Goal: Task Accomplishment & Management: Manage account settings

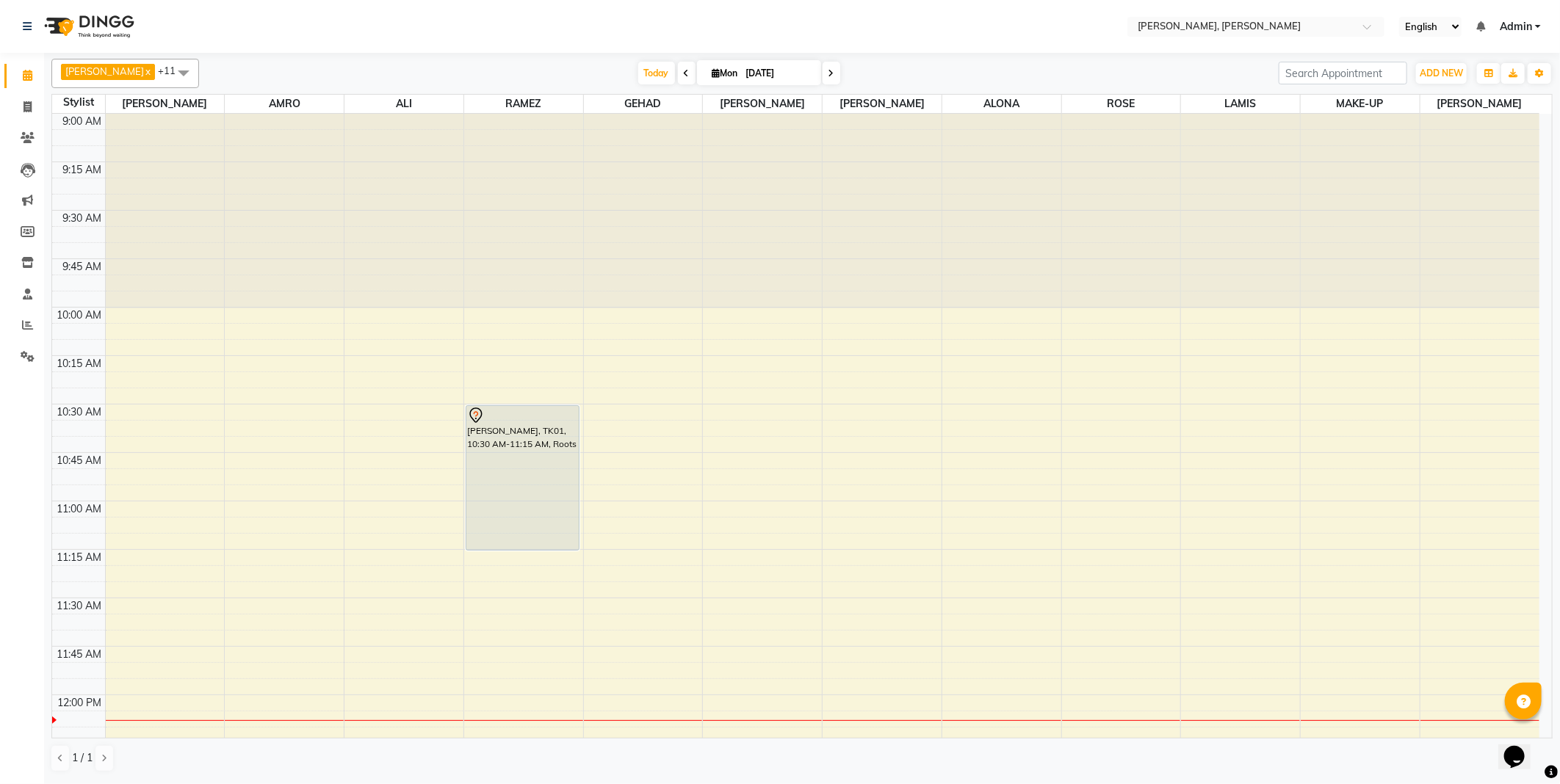
scroll to position [195, 0]
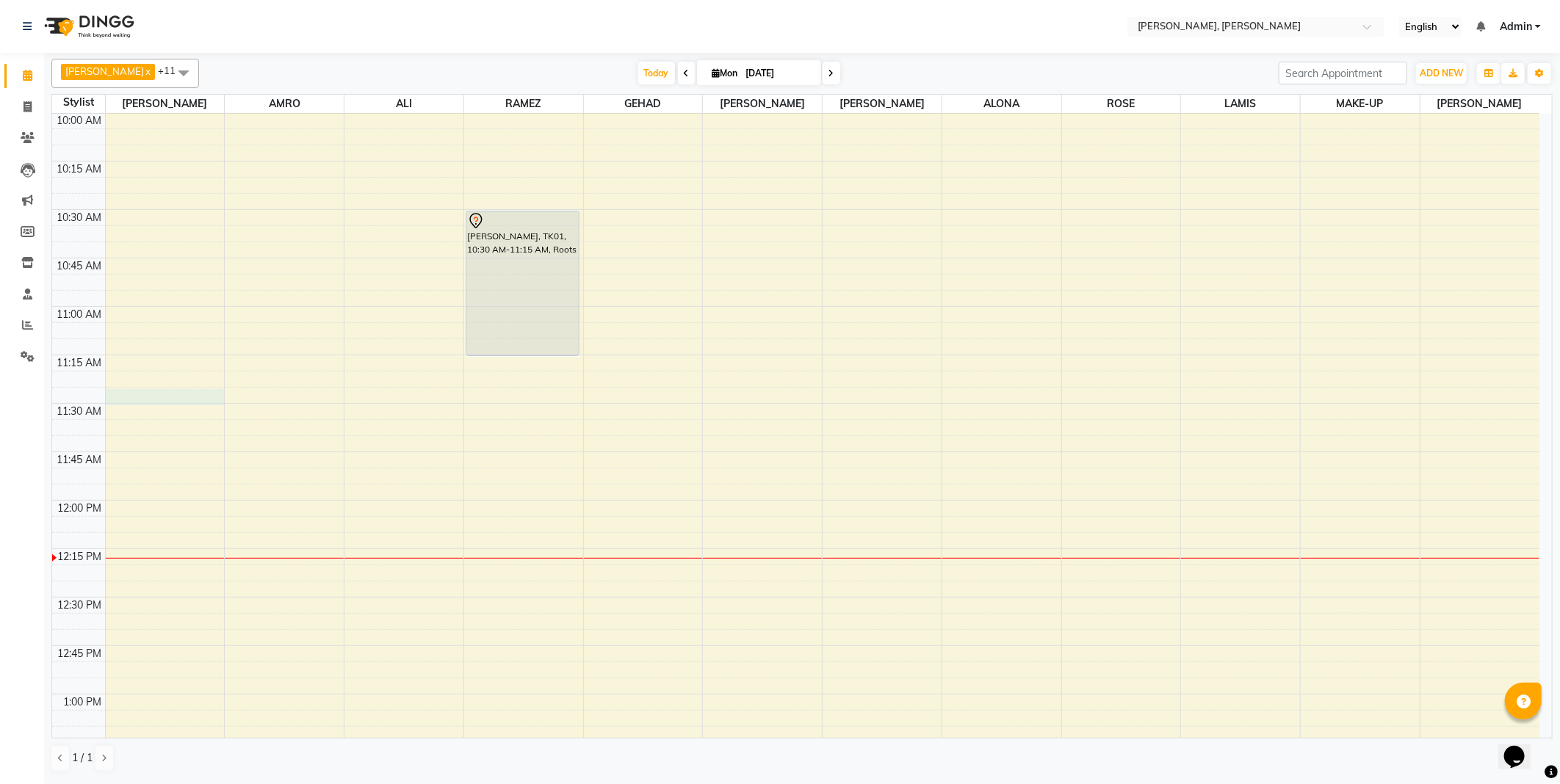
click at [152, 405] on td at bounding box center [822, 411] width 1434 height 16
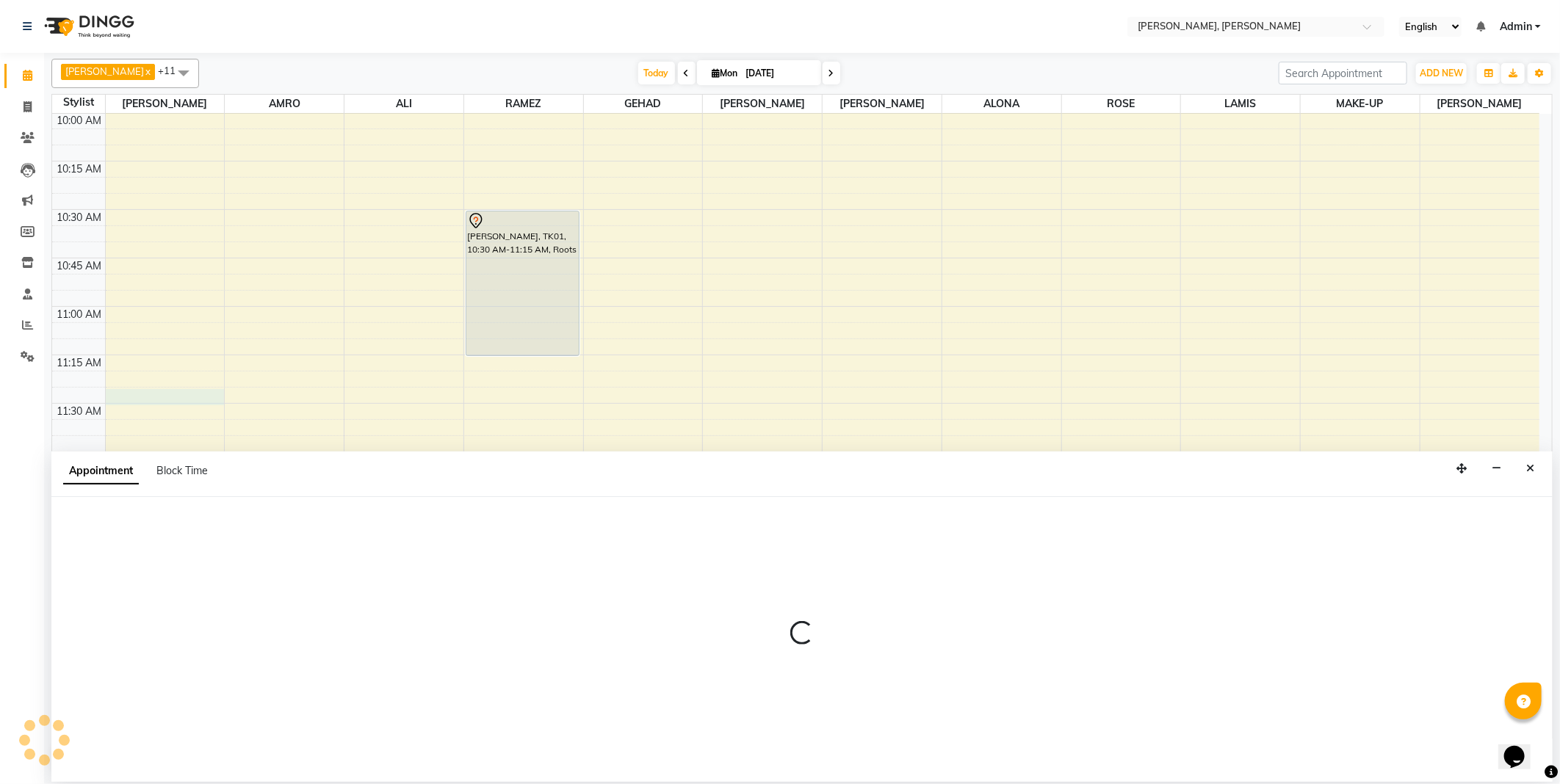
click at [144, 412] on td at bounding box center [822, 411] width 1434 height 16
select select "59729"
select select "tentative"
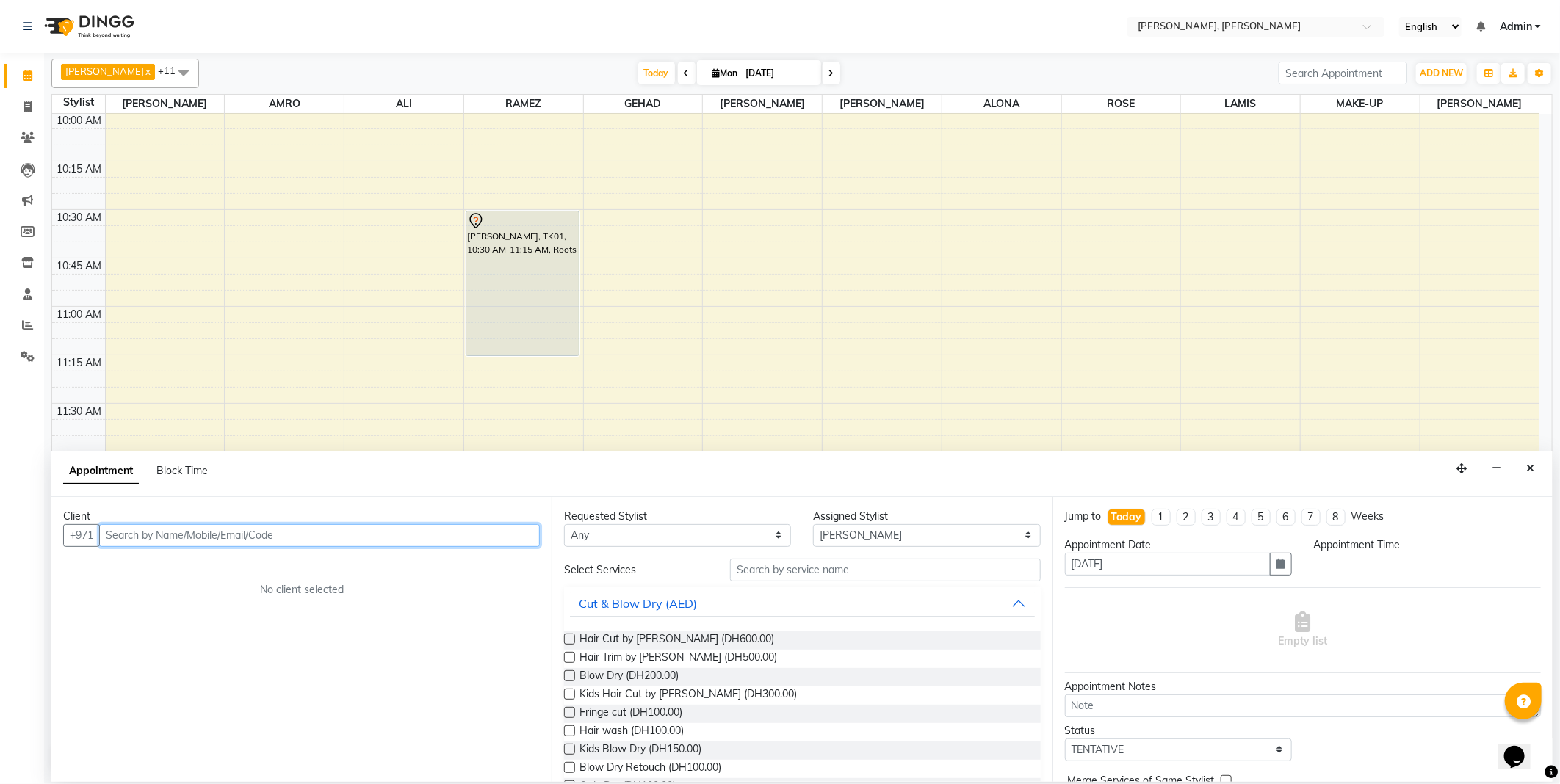
select select "690"
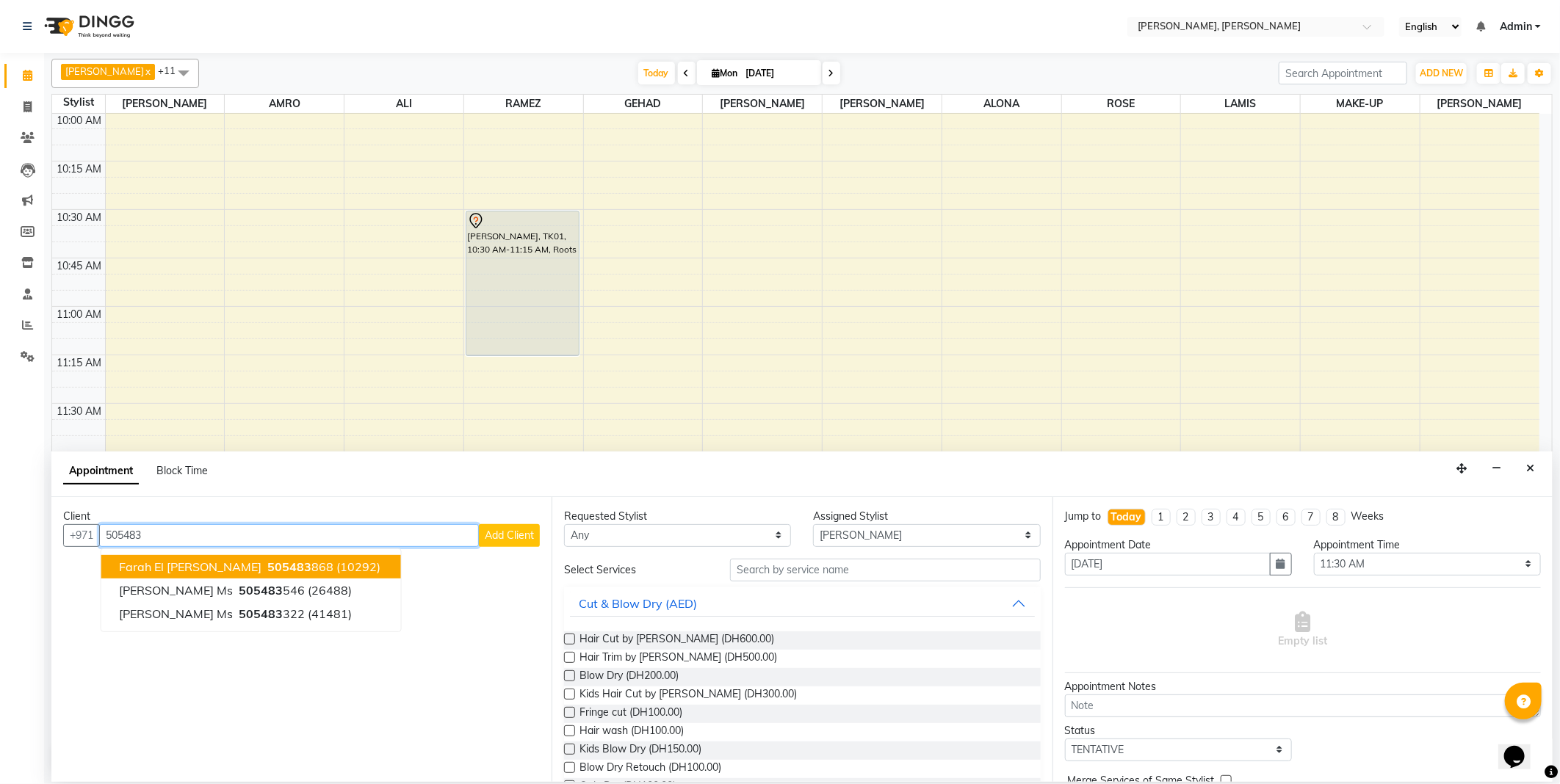
click at [337, 560] on span "(10292)" at bounding box center [359, 567] width 44 height 14
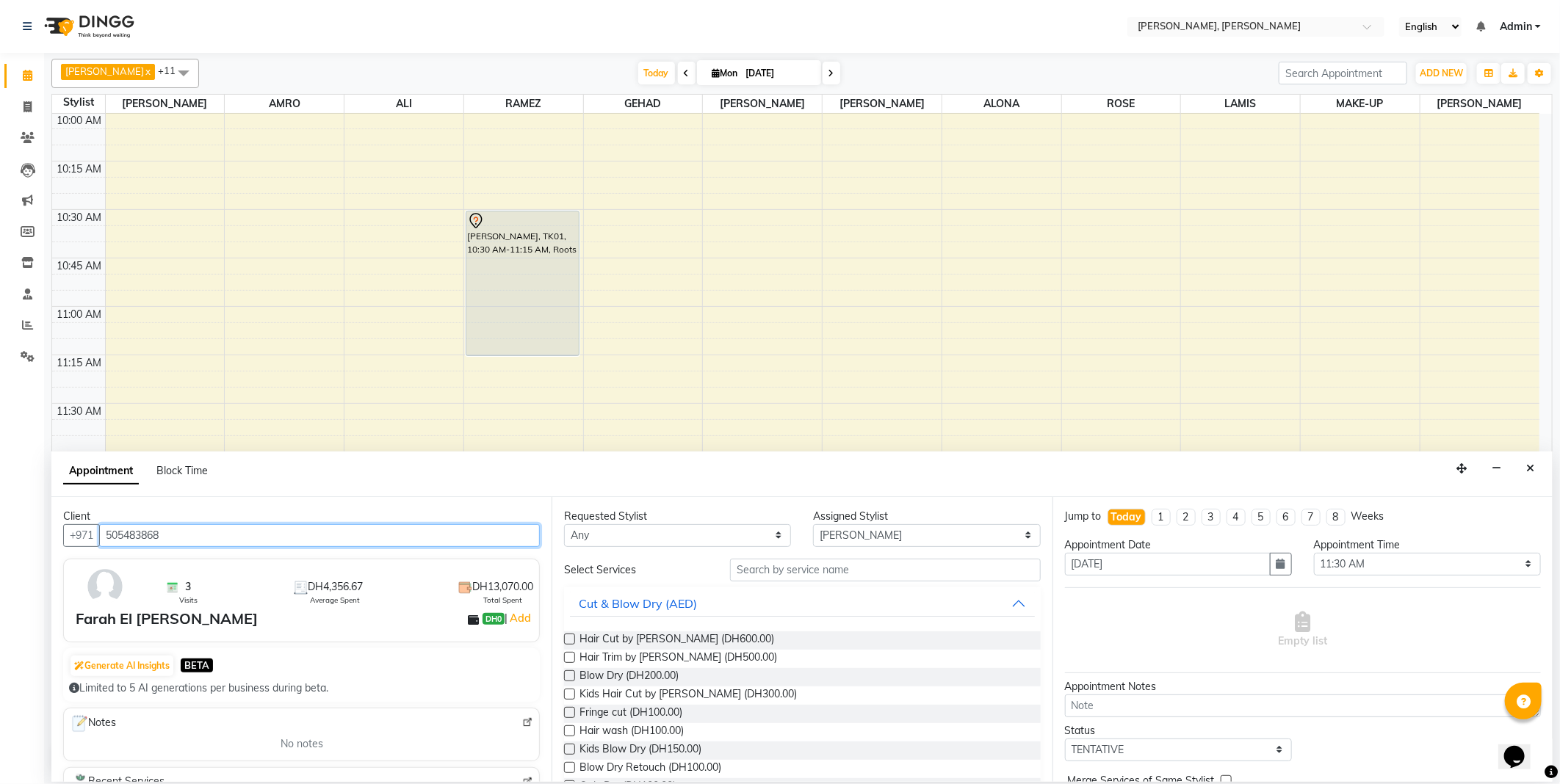
type input "505483868"
click at [657, 536] on select "Any [PERSON_NAME] [PERSON_NAME] ALYA [PERSON_NAME] AMRO [PERSON_NAME] [PERSON_N…" at bounding box center [677, 536] width 227 height 23
select select "59729"
click at [564, 525] on select "Any [PERSON_NAME] [PERSON_NAME] ALYA [PERSON_NAME] AMRO [PERSON_NAME] [PERSON_N…" at bounding box center [677, 536] width 227 height 23
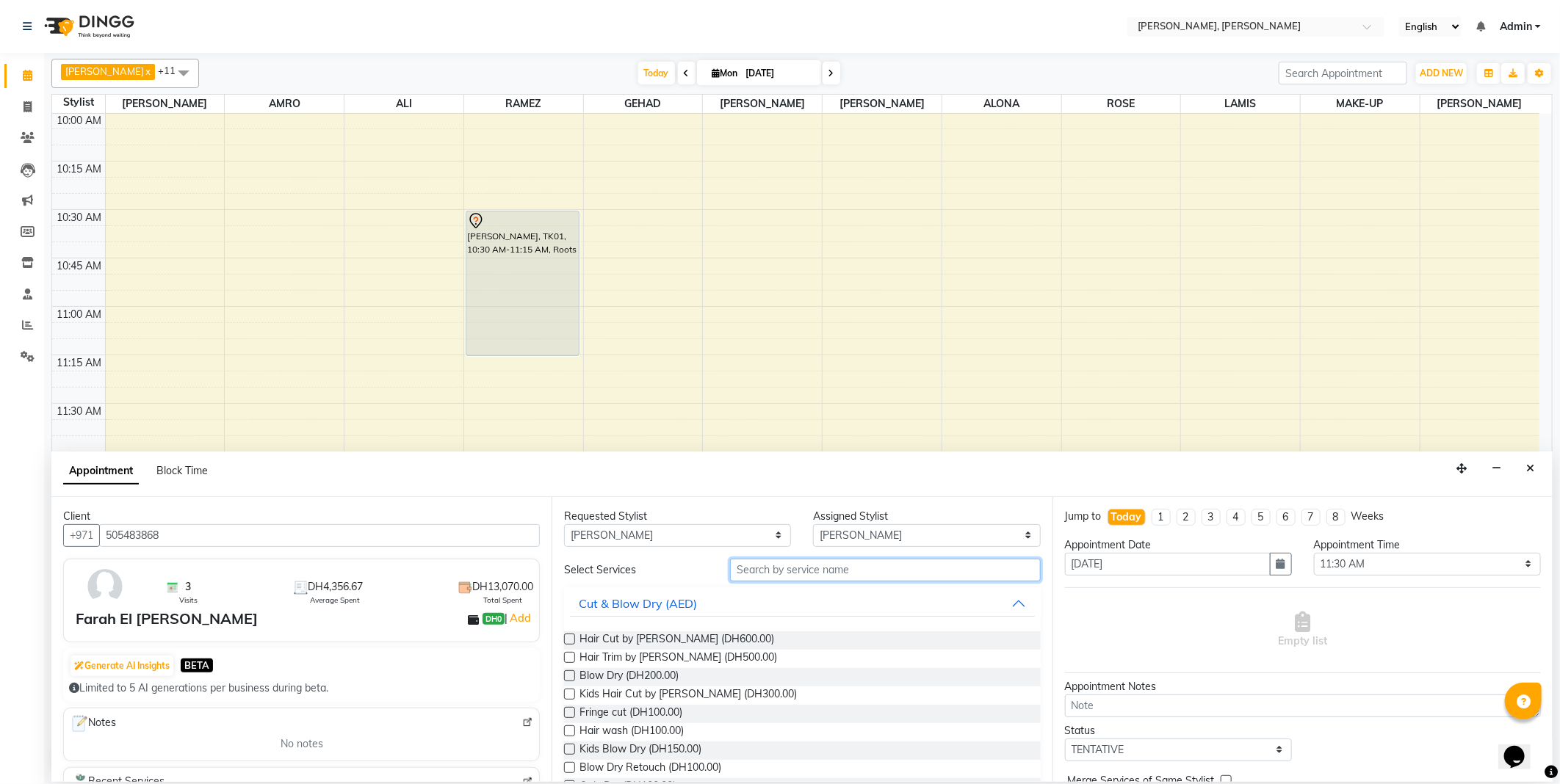
click at [765, 572] on input "text" at bounding box center [884, 570] width 310 height 23
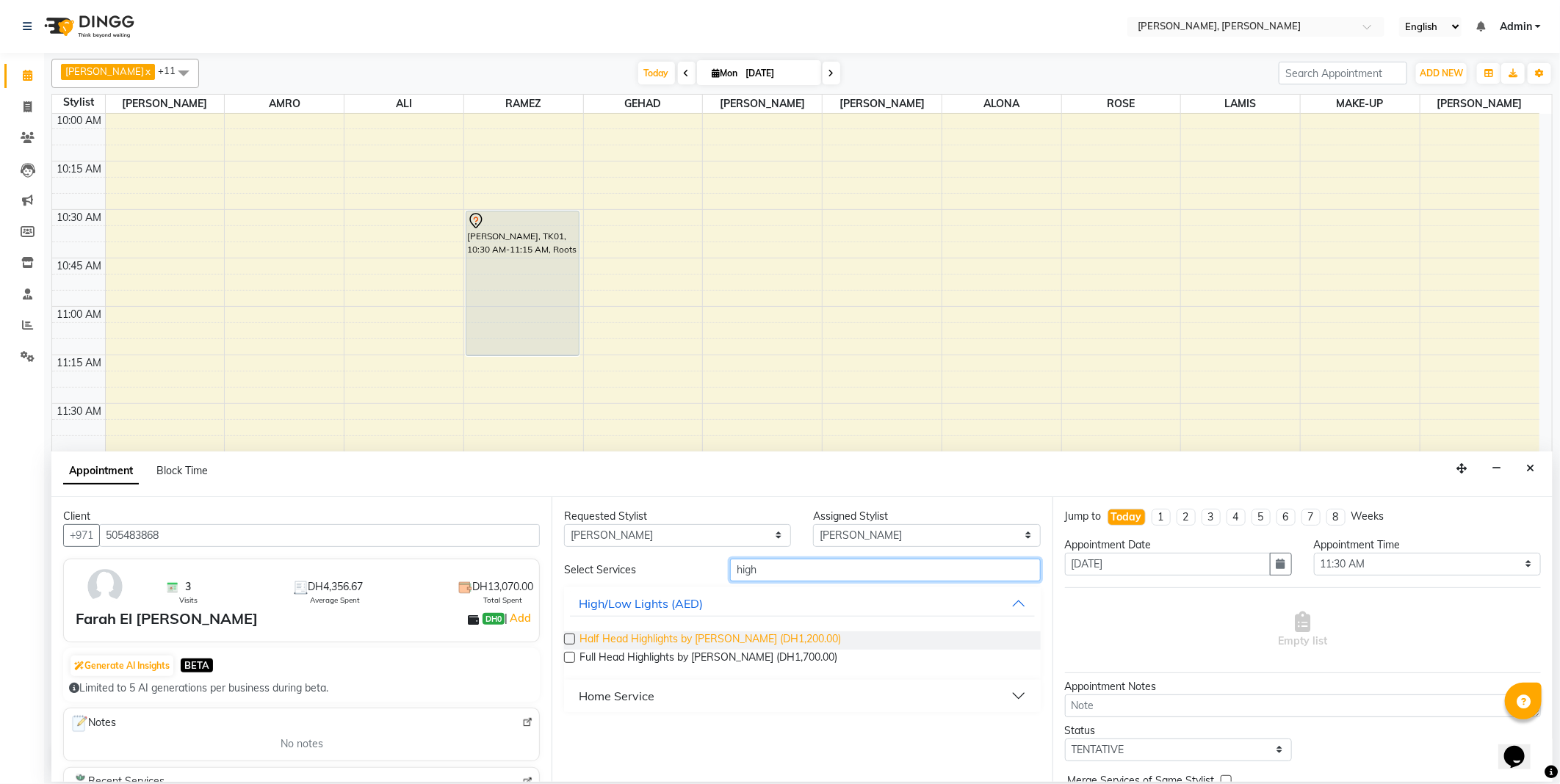
type input "high"
click at [608, 636] on span "Half Head Highlights by [PERSON_NAME] (DH1,200.00)" at bounding box center [710, 640] width 261 height 18
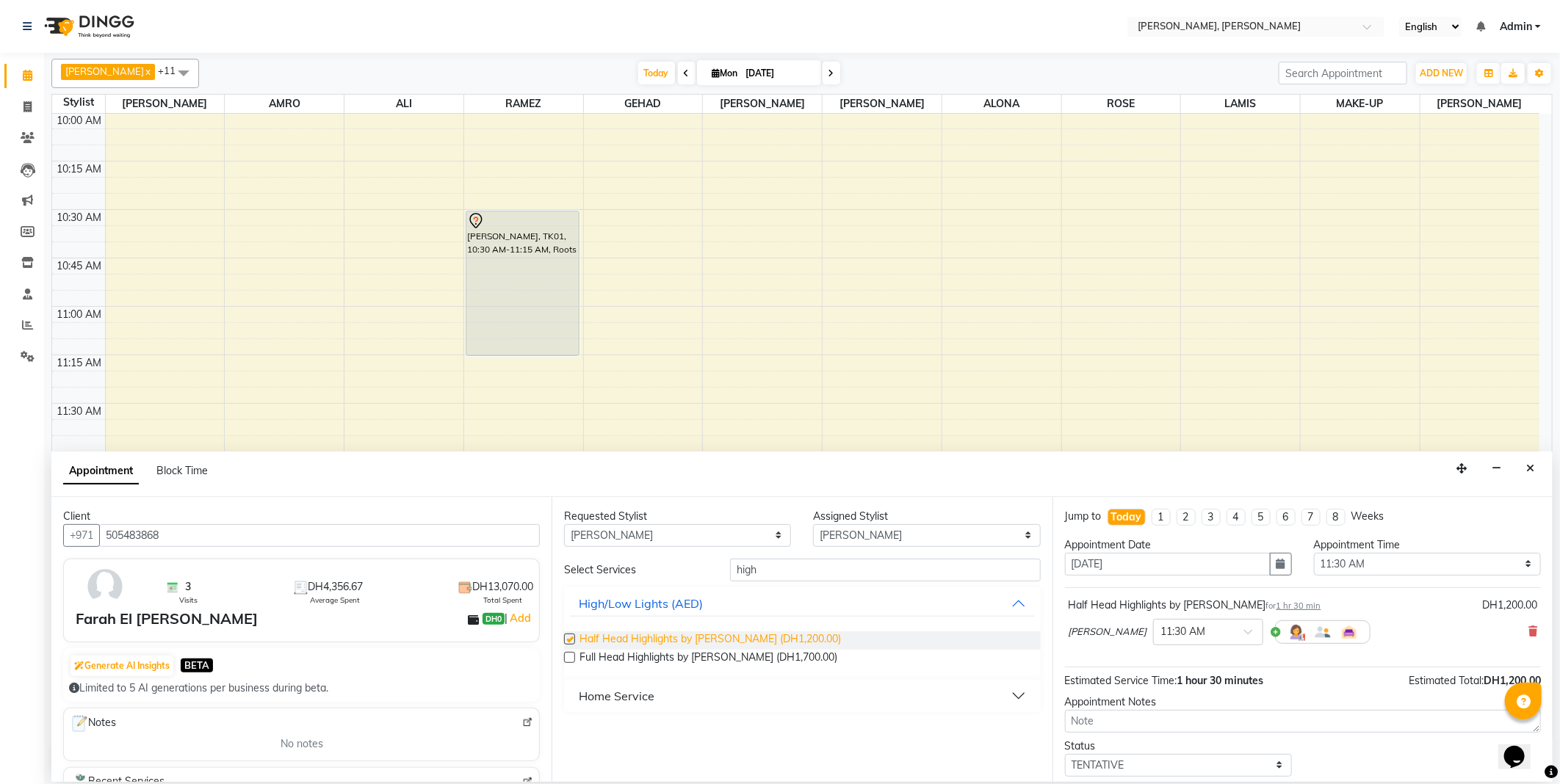
checkbox input "false"
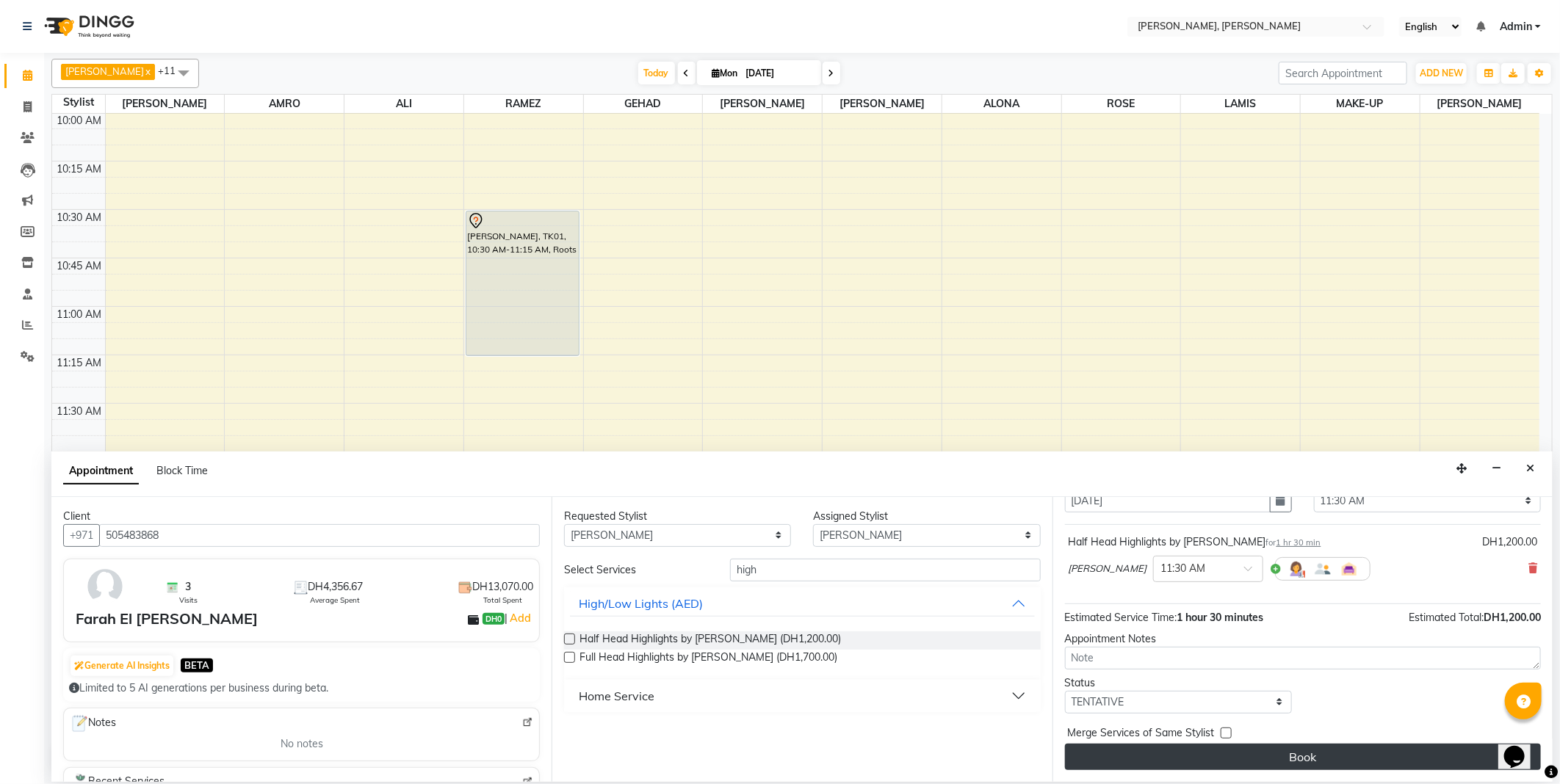
click at [1345, 764] on button "Book" at bounding box center [1302, 757] width 476 height 27
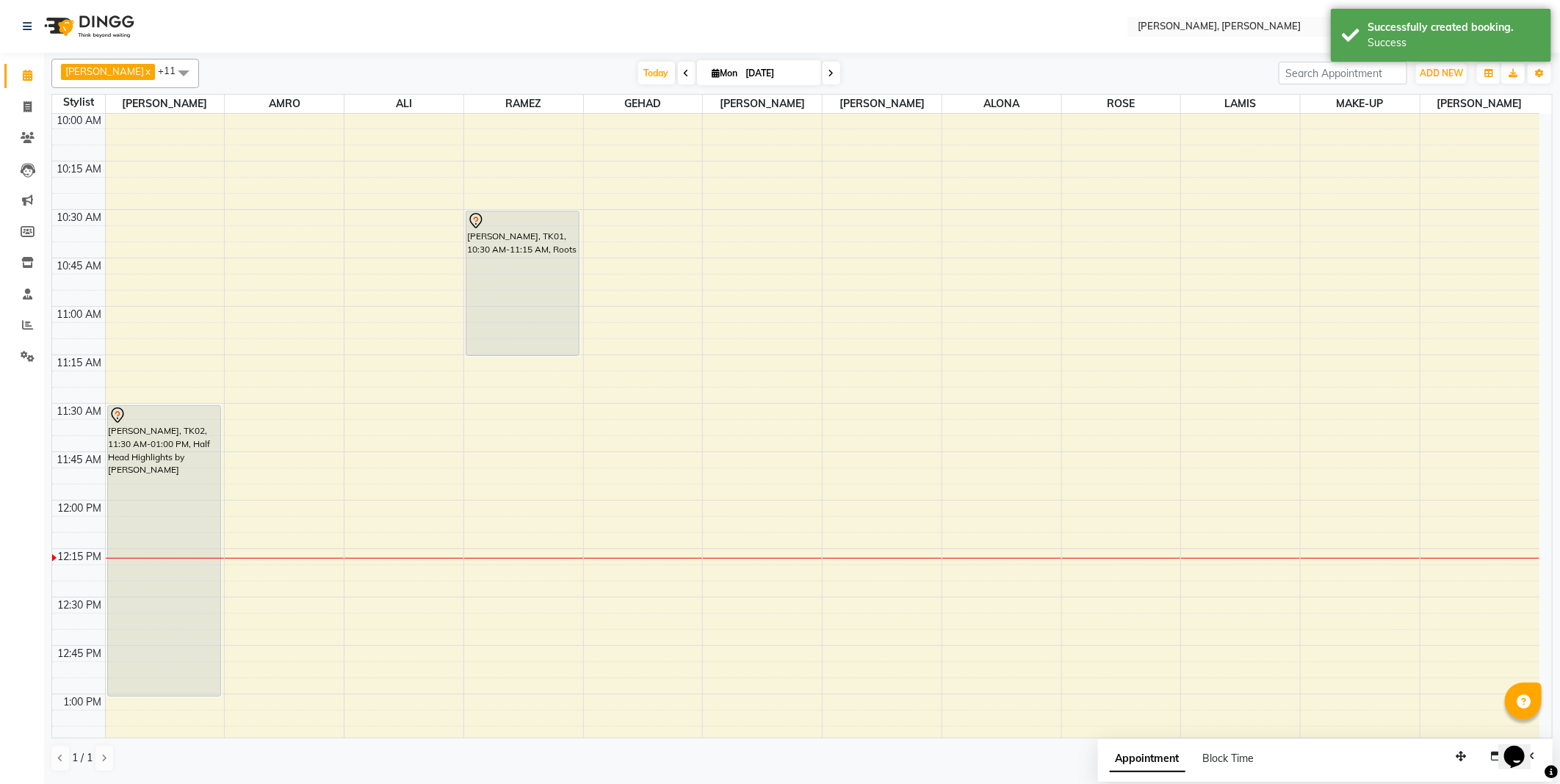
select select "59740"
select select "tentative"
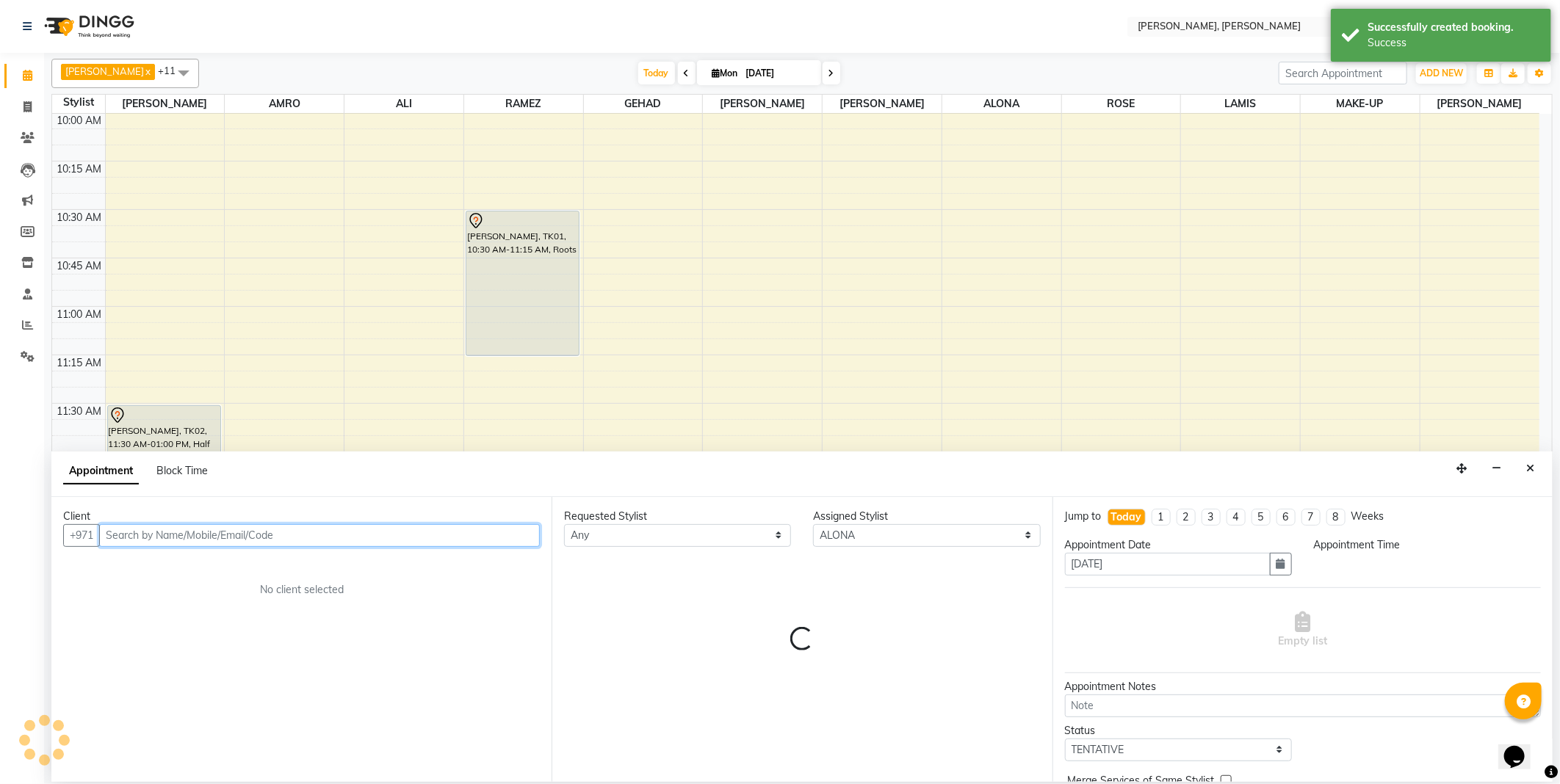
select select "720"
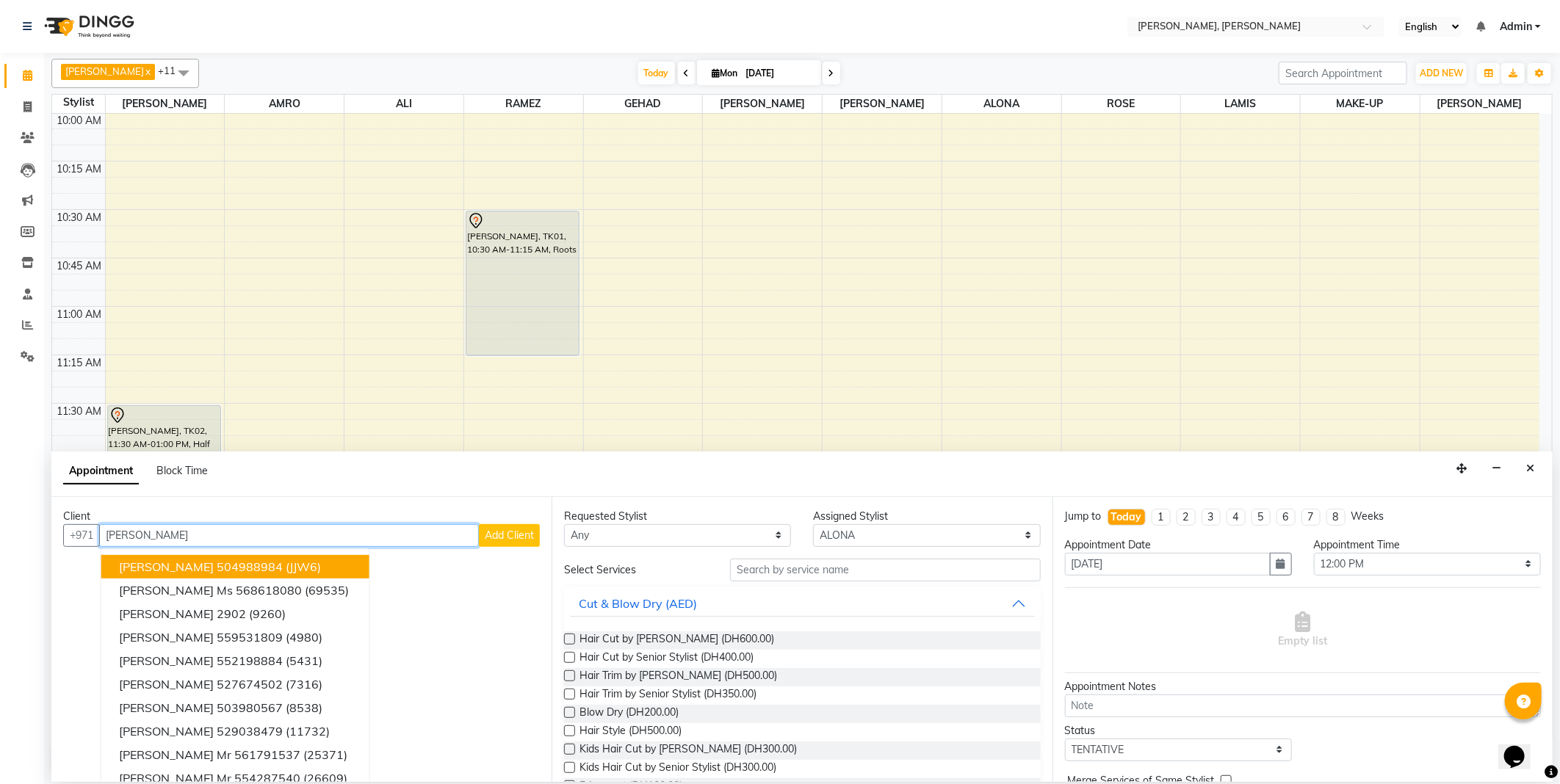
scroll to position [14, 0]
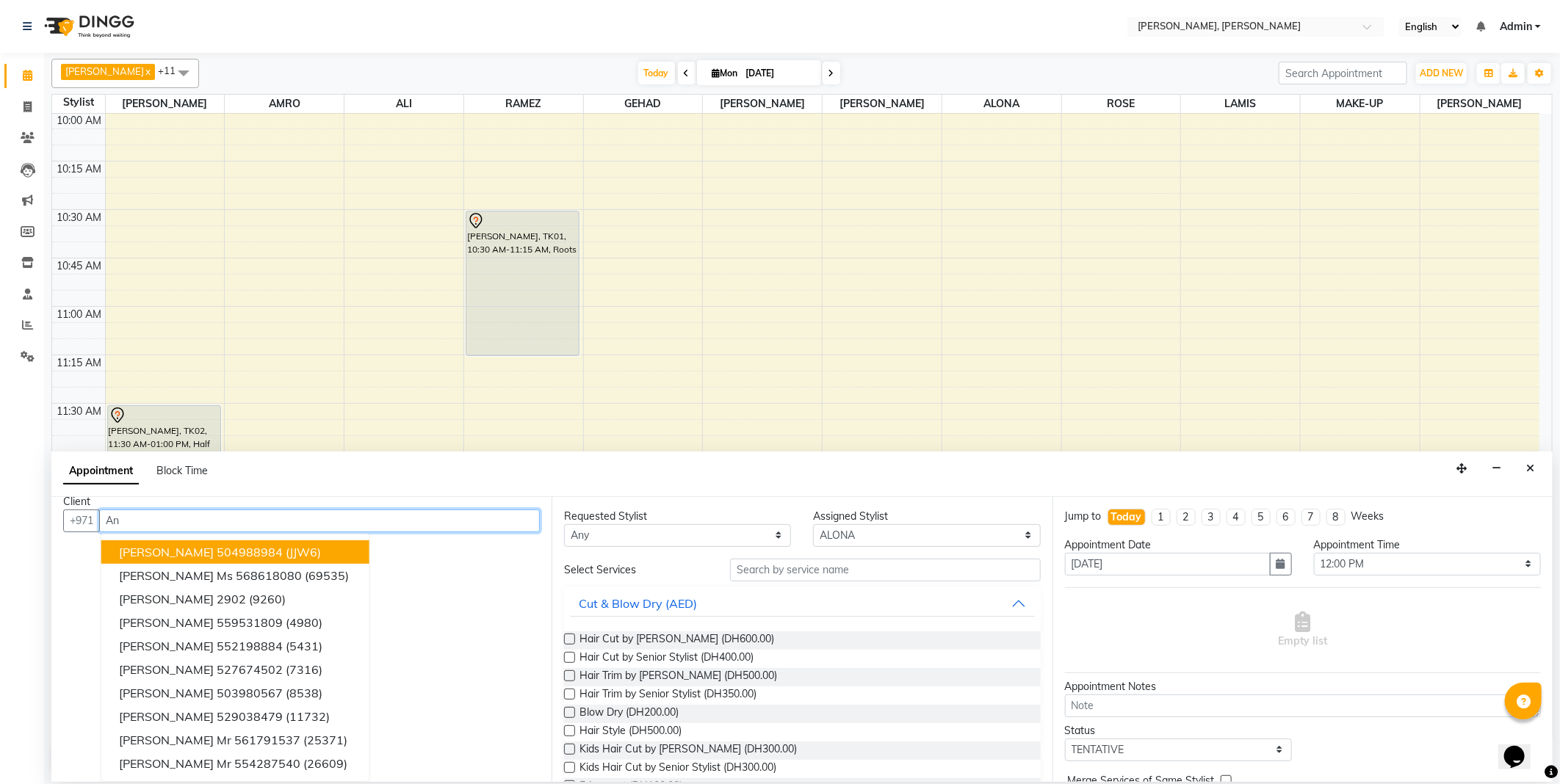
type input "A"
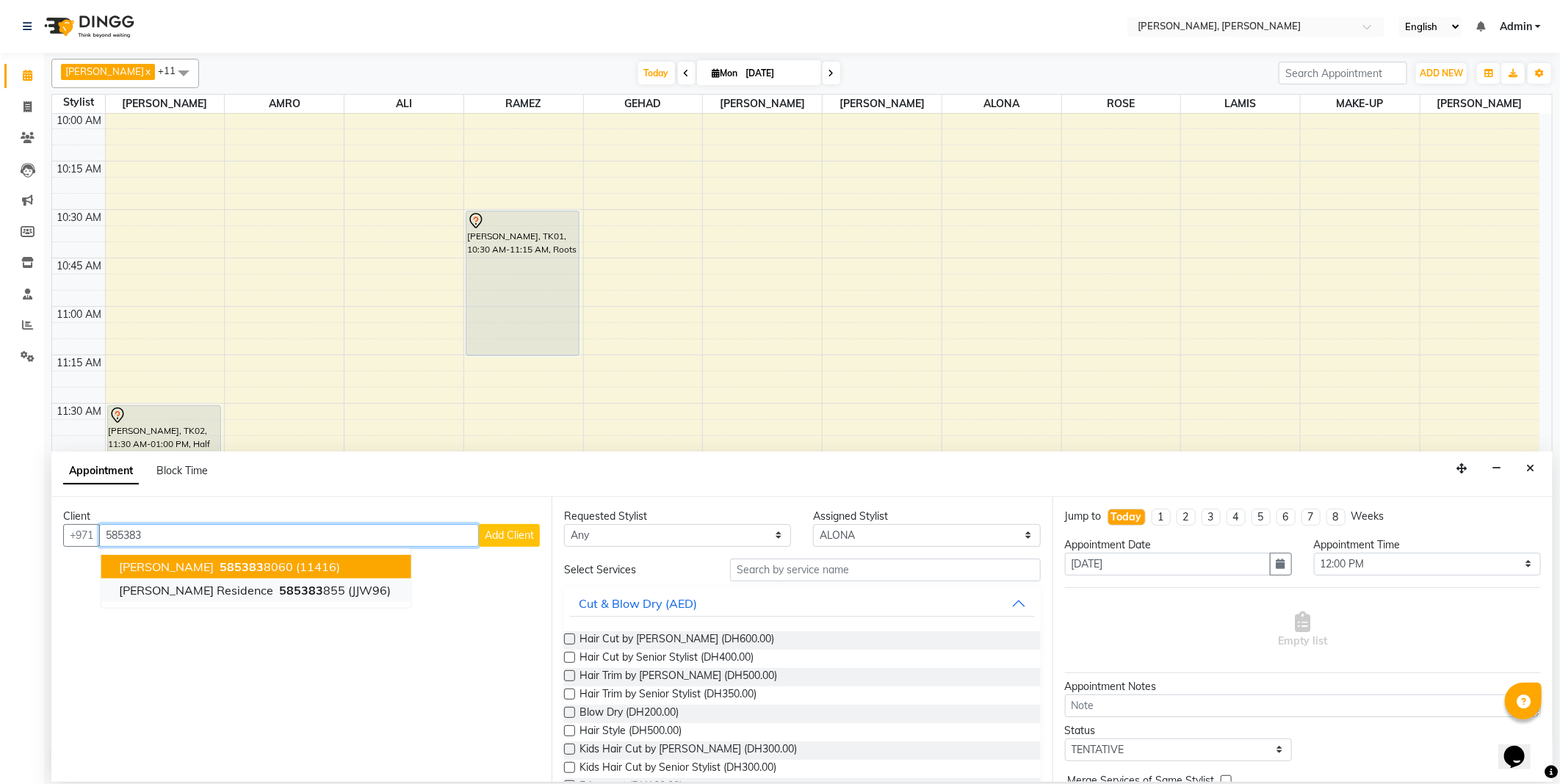
click at [279, 590] on span "585383" at bounding box center [301, 589] width 44 height 14
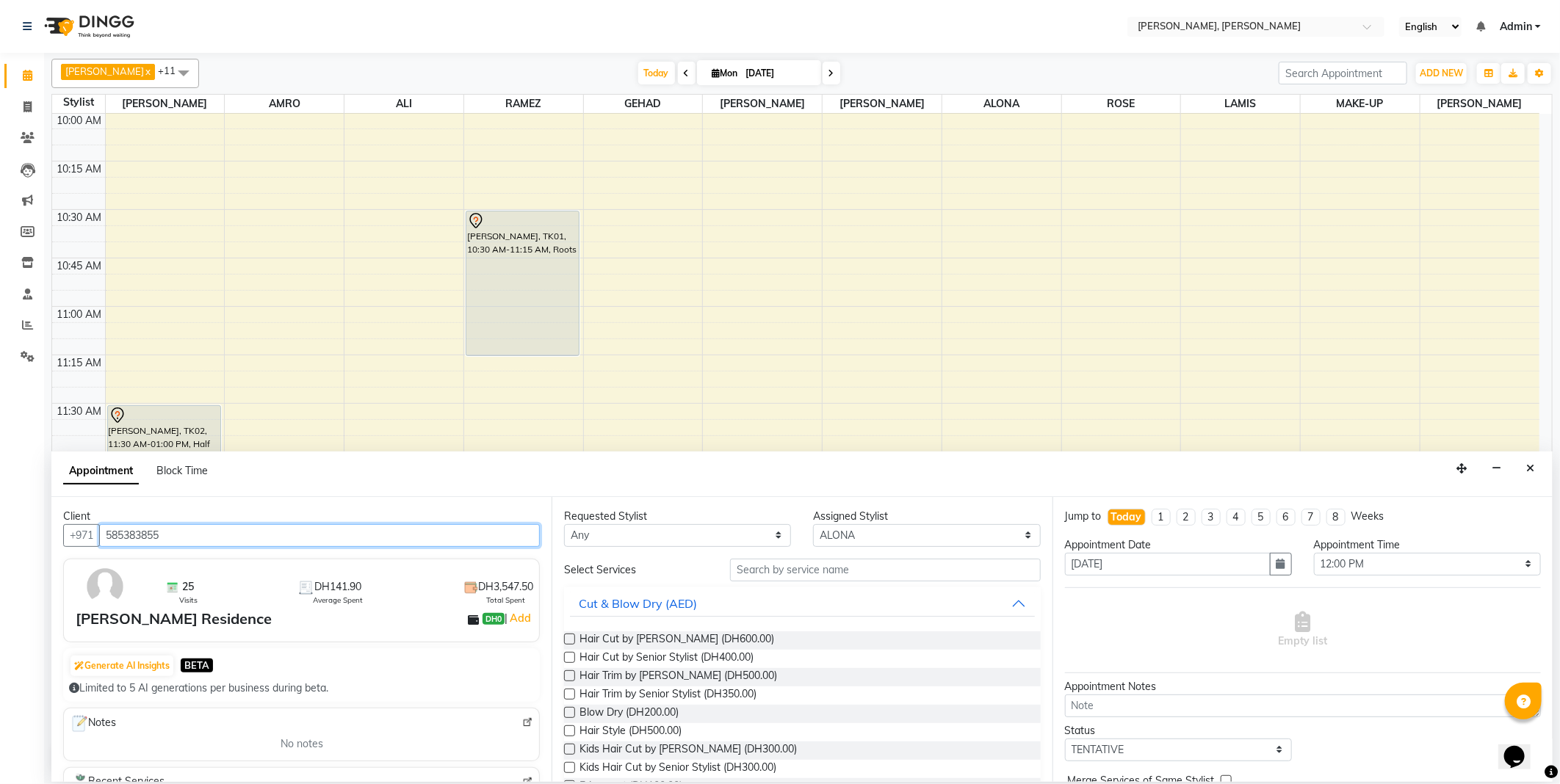
type input "585383855"
click at [671, 537] on select "Any [PERSON_NAME] [PERSON_NAME] ALYA [PERSON_NAME] AMRO [PERSON_NAME] [PERSON_N…" at bounding box center [677, 536] width 227 height 23
select select "59740"
click at [564, 525] on select "Any [PERSON_NAME] [PERSON_NAME] ALYA [PERSON_NAME] AMRO [PERSON_NAME] [PERSON_N…" at bounding box center [677, 536] width 227 height 23
click at [745, 569] on input "text" at bounding box center [884, 570] width 310 height 23
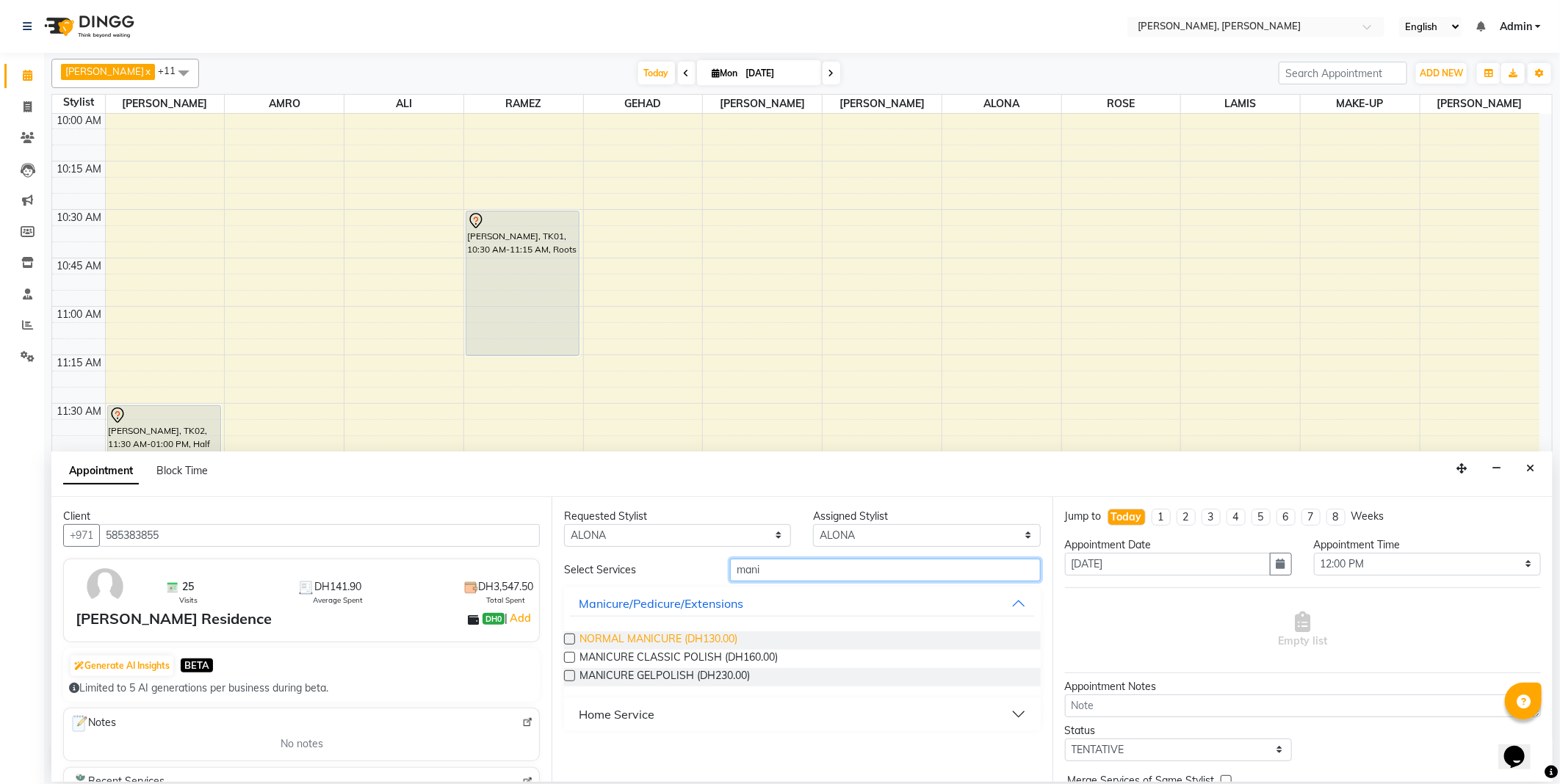
type input "mani"
click at [630, 632] on span "NORMAL MANICURE (DH130.00)" at bounding box center [657, 640] width 157 height 18
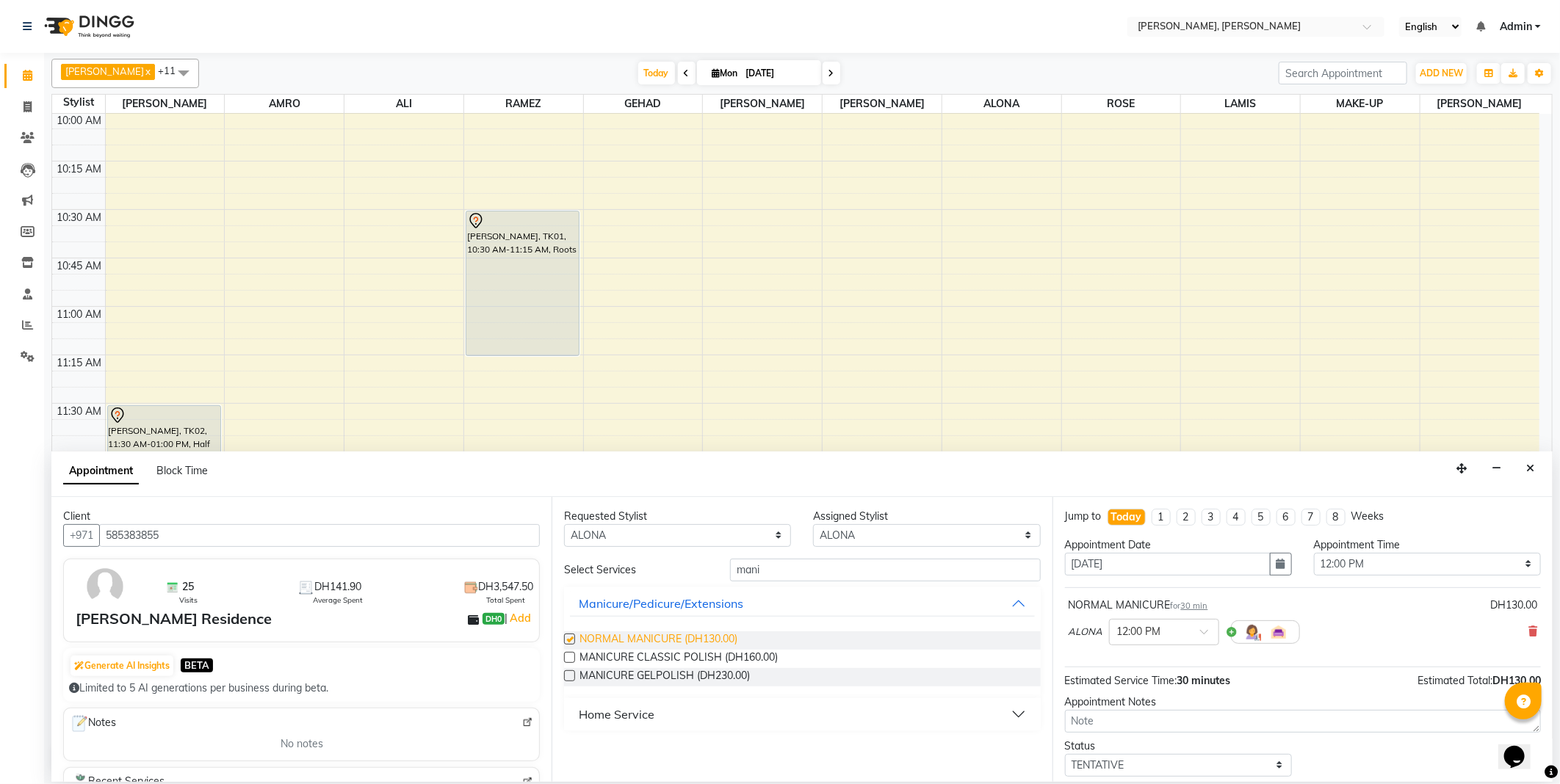
checkbox input "false"
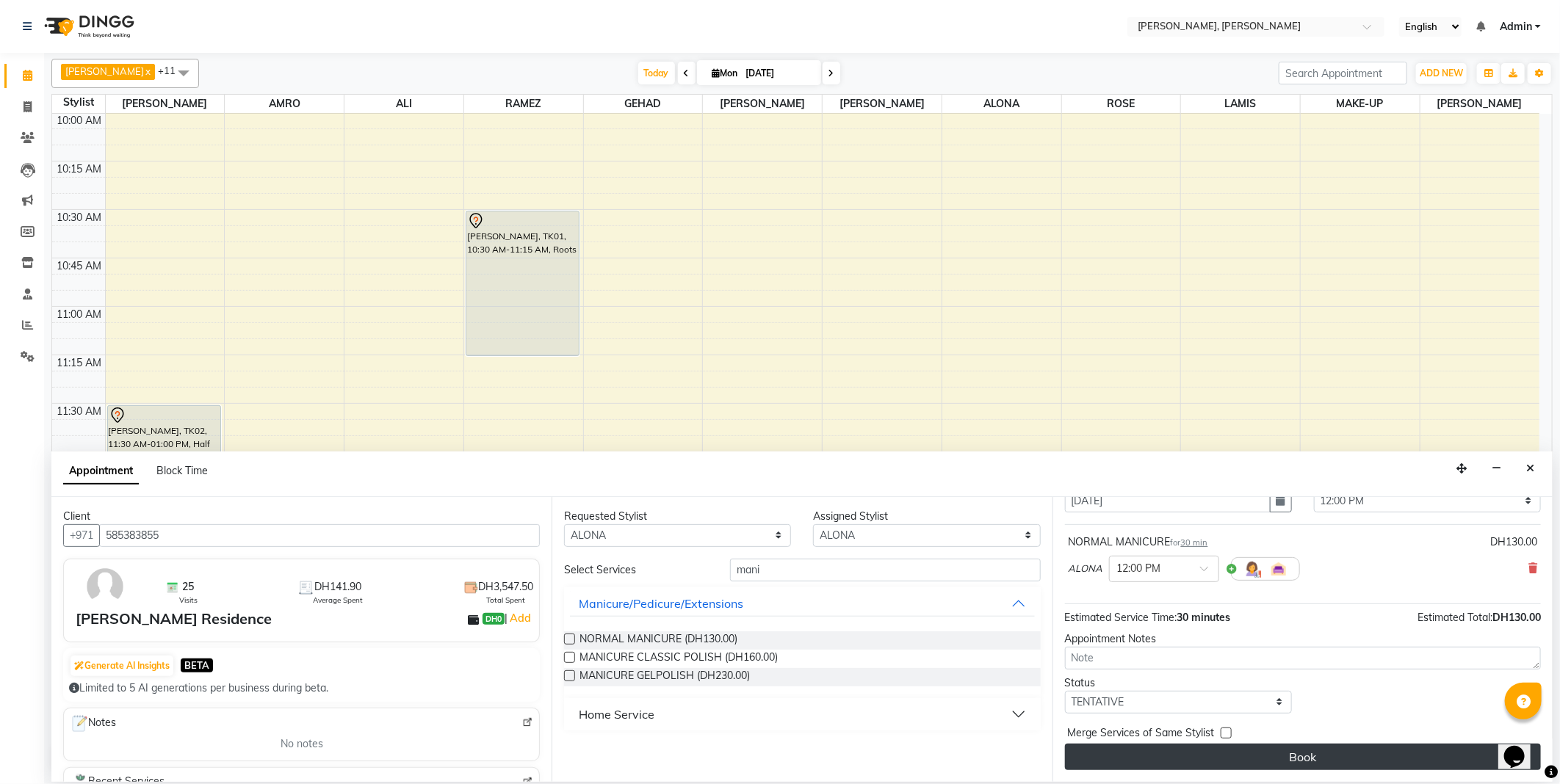
click at [1289, 764] on button "Book" at bounding box center [1302, 757] width 476 height 27
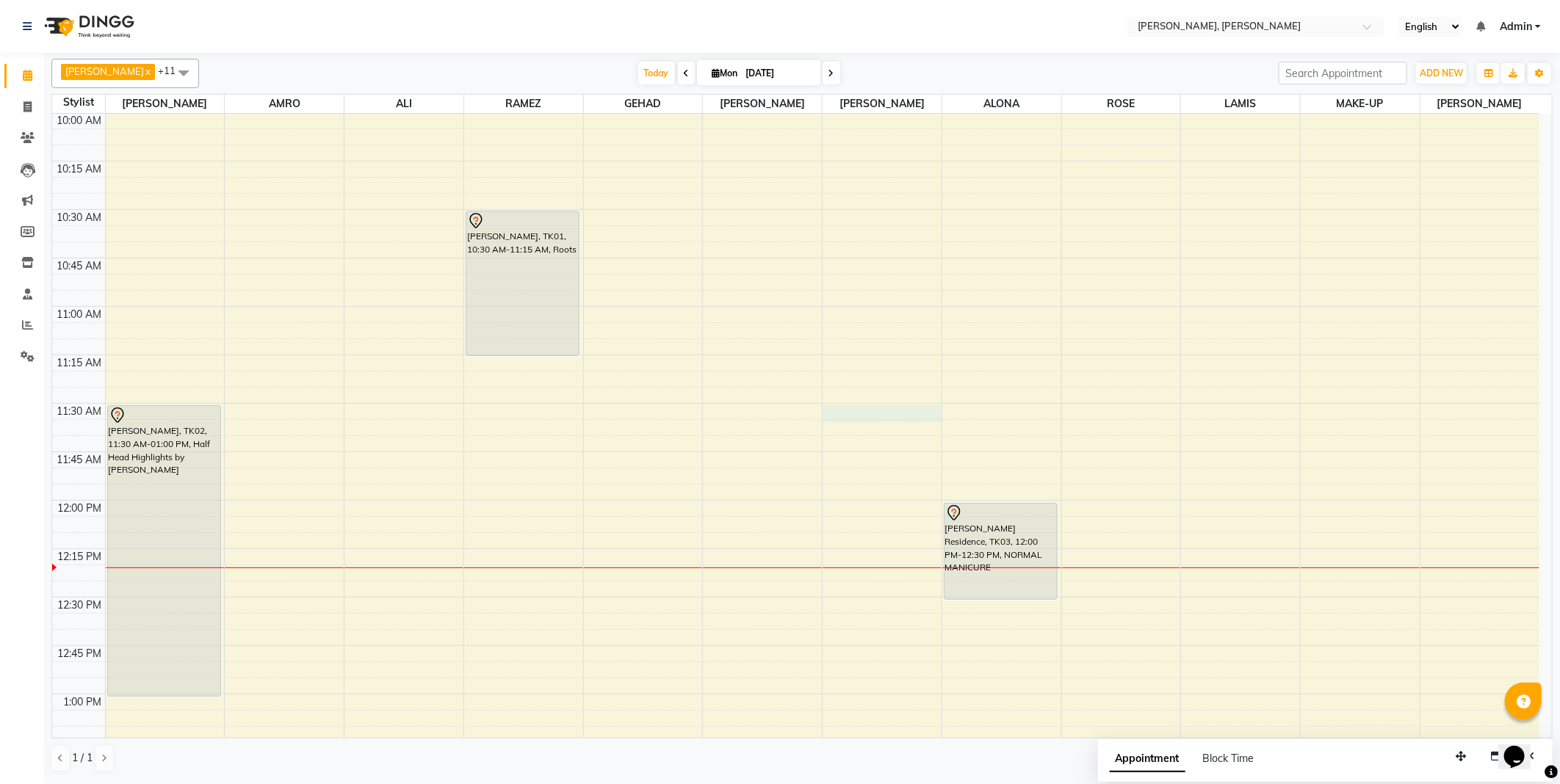
click at [879, 407] on div at bounding box center [882, 414] width 119 height 17
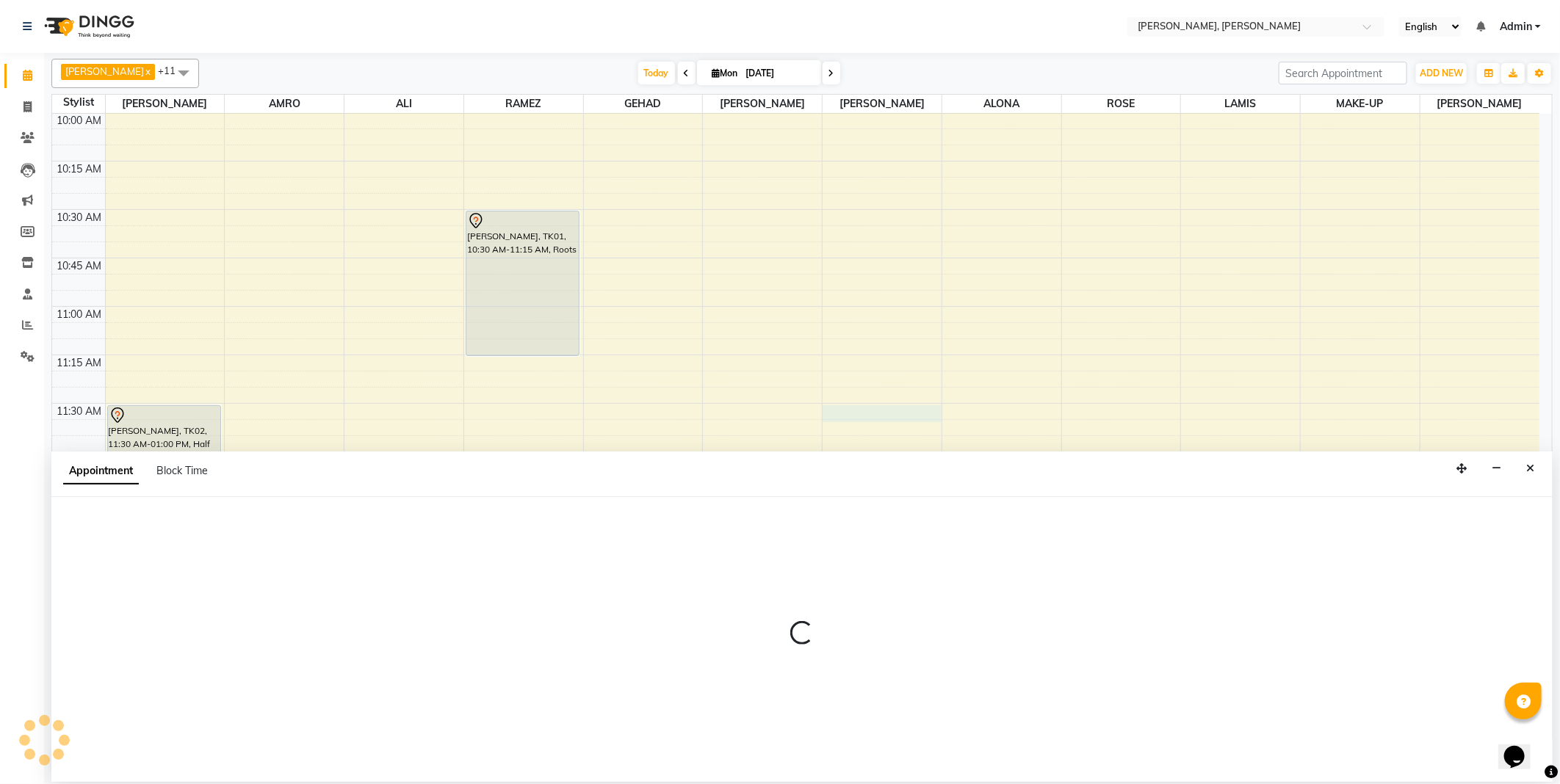
select select "62121"
select select "690"
select select "tentative"
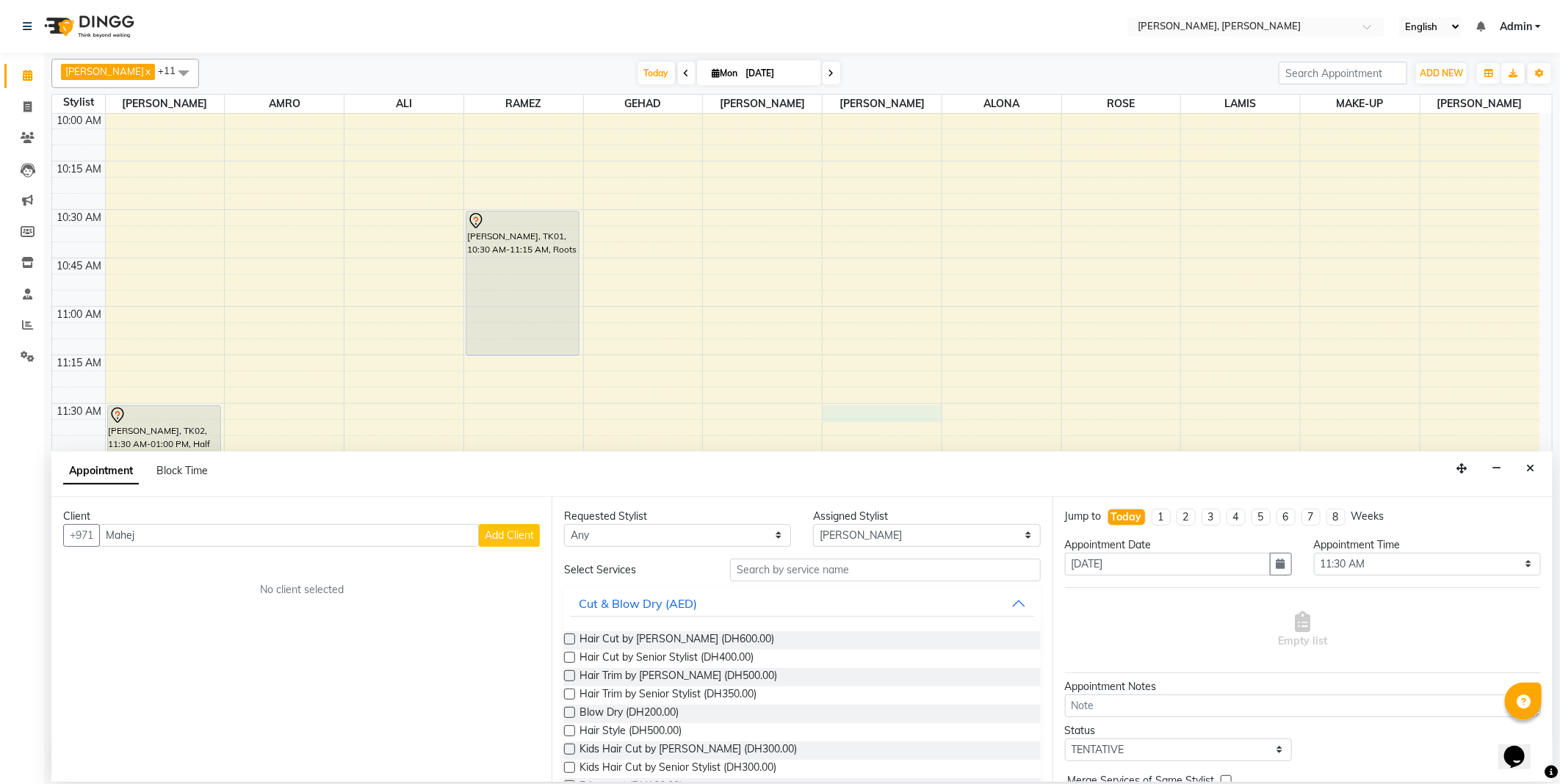
type input "Mahej"
click at [512, 537] on span "Add Client" at bounding box center [510, 535] width 50 height 13
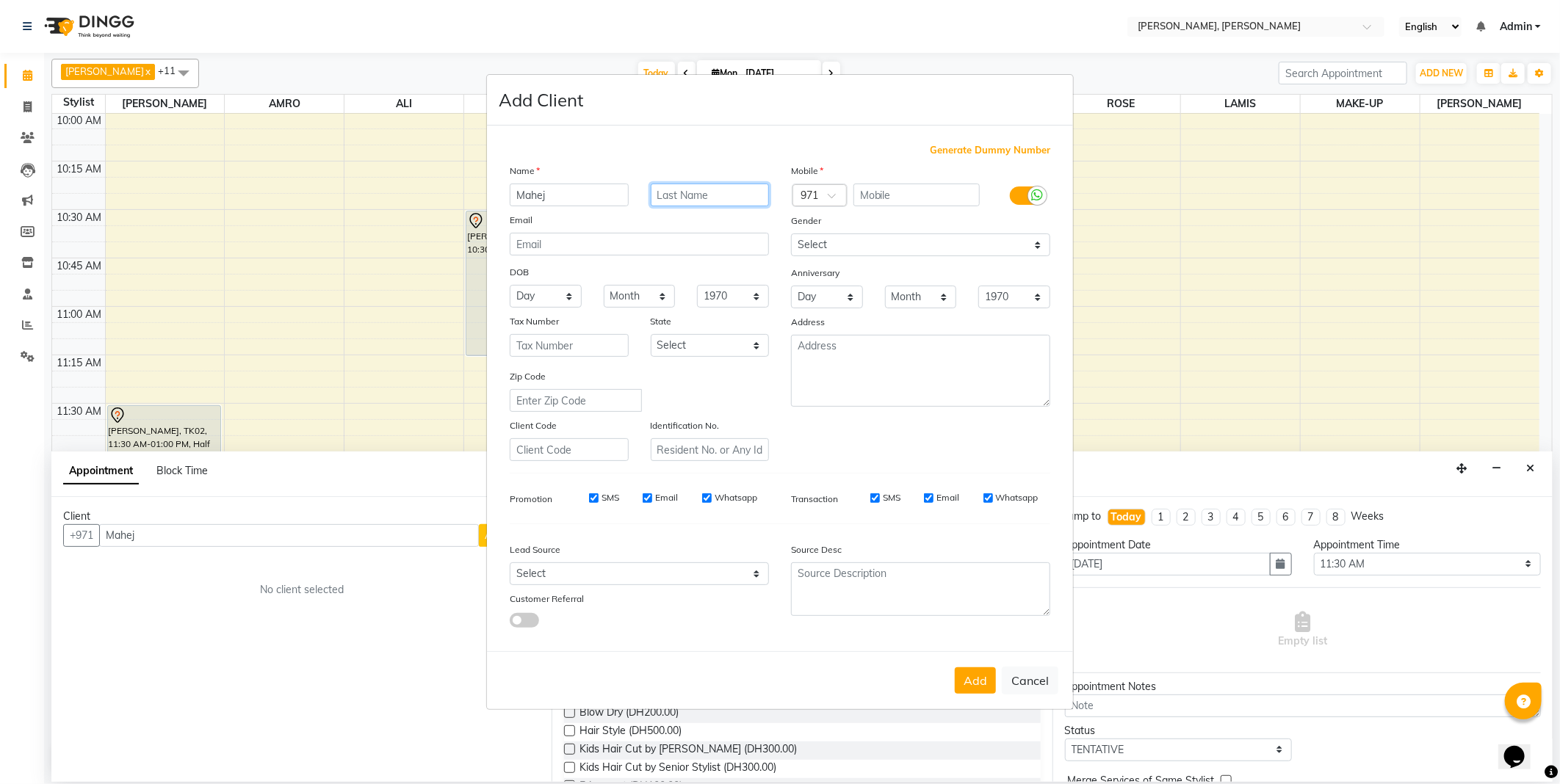
click at [708, 195] on input "text" at bounding box center [710, 195] width 119 height 23
type input "Guest"
click at [972, 155] on span "Generate Dummy Number" at bounding box center [989, 150] width 120 height 14
type input "1315100000413"
checkbox input "false"
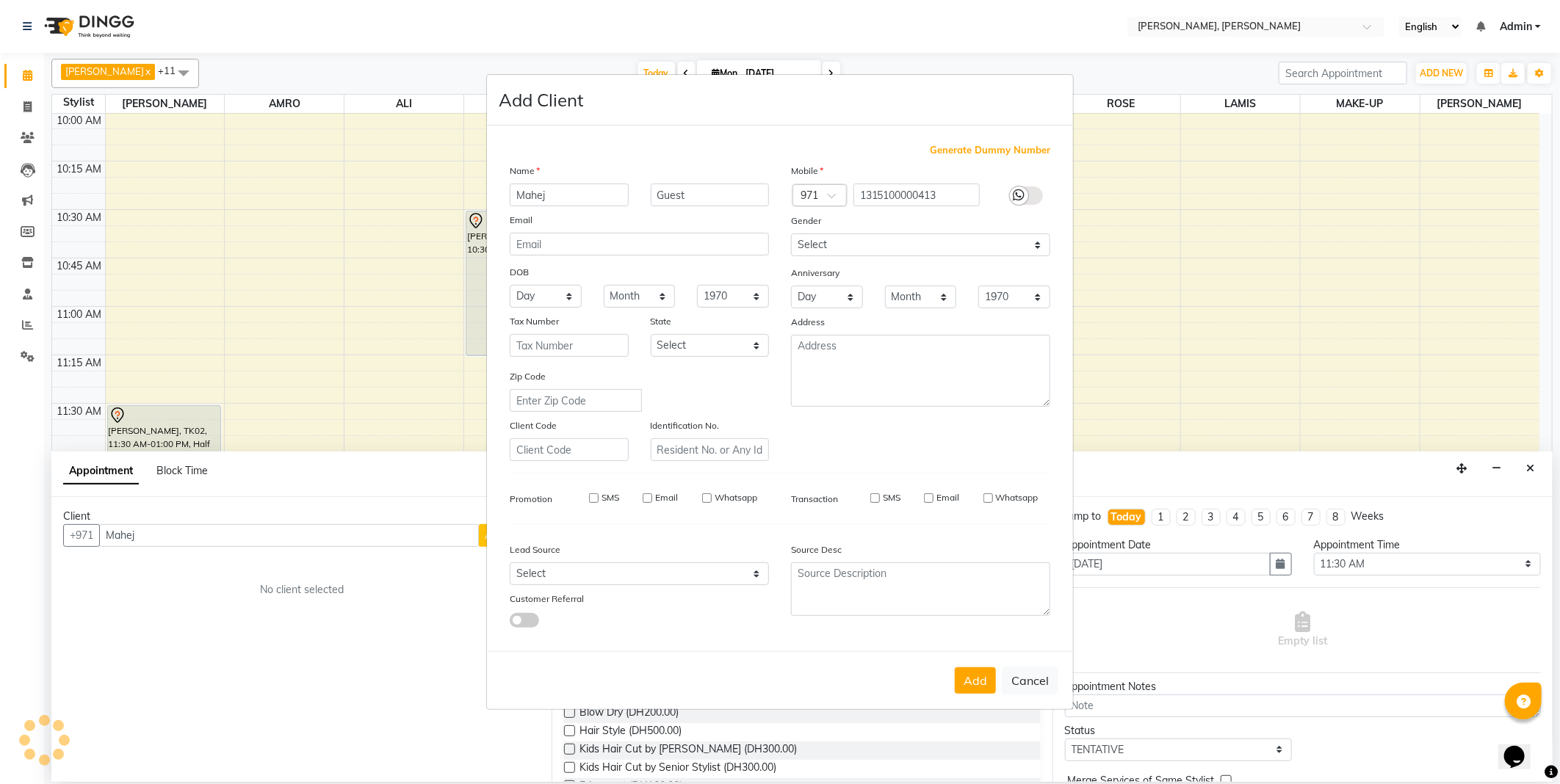
checkbox input "false"
click at [856, 245] on select "Select [DEMOGRAPHIC_DATA] [DEMOGRAPHIC_DATA] Other Prefer Not To Say" at bounding box center [921, 245] width 260 height 23
select select "[DEMOGRAPHIC_DATA]"
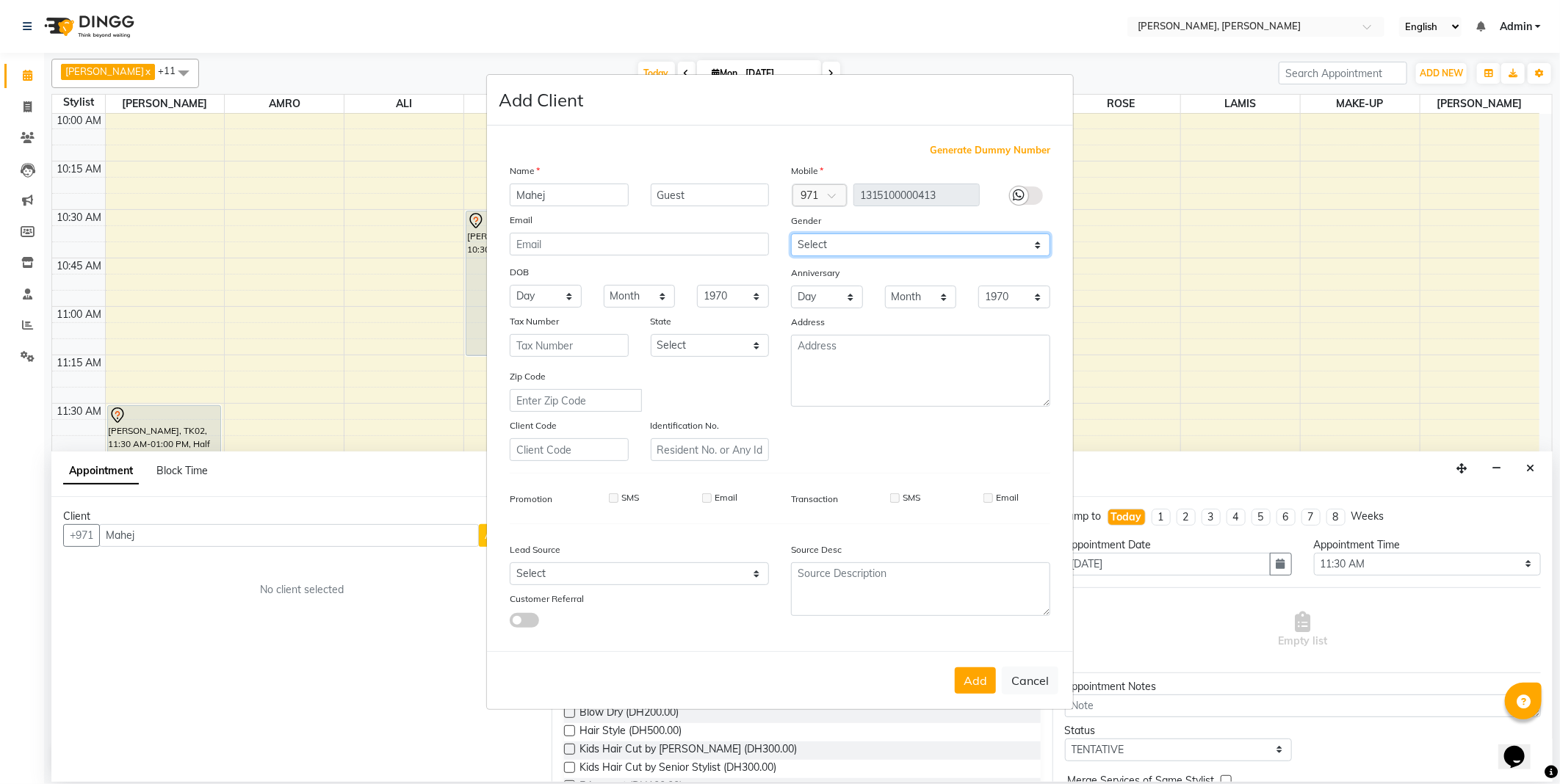
click at [791, 234] on select "Select [DEMOGRAPHIC_DATA] [DEMOGRAPHIC_DATA] Other Prefer Not To Say" at bounding box center [921, 245] width 260 height 23
click at [715, 340] on select "Select Abu Zabi Ajman [GEOGRAPHIC_DATA] Ras al-Khaymah Sharjah Sharjha [GEOGRAP…" at bounding box center [710, 345] width 119 height 23
select select "3798"
click at [651, 334] on select "Select Abu Zabi Ajman [GEOGRAPHIC_DATA] Ras al-Khaymah Sharjah Sharjha [GEOGRAP…" at bounding box center [710, 345] width 119 height 23
click at [965, 675] on button "Add" at bounding box center [975, 681] width 41 height 27
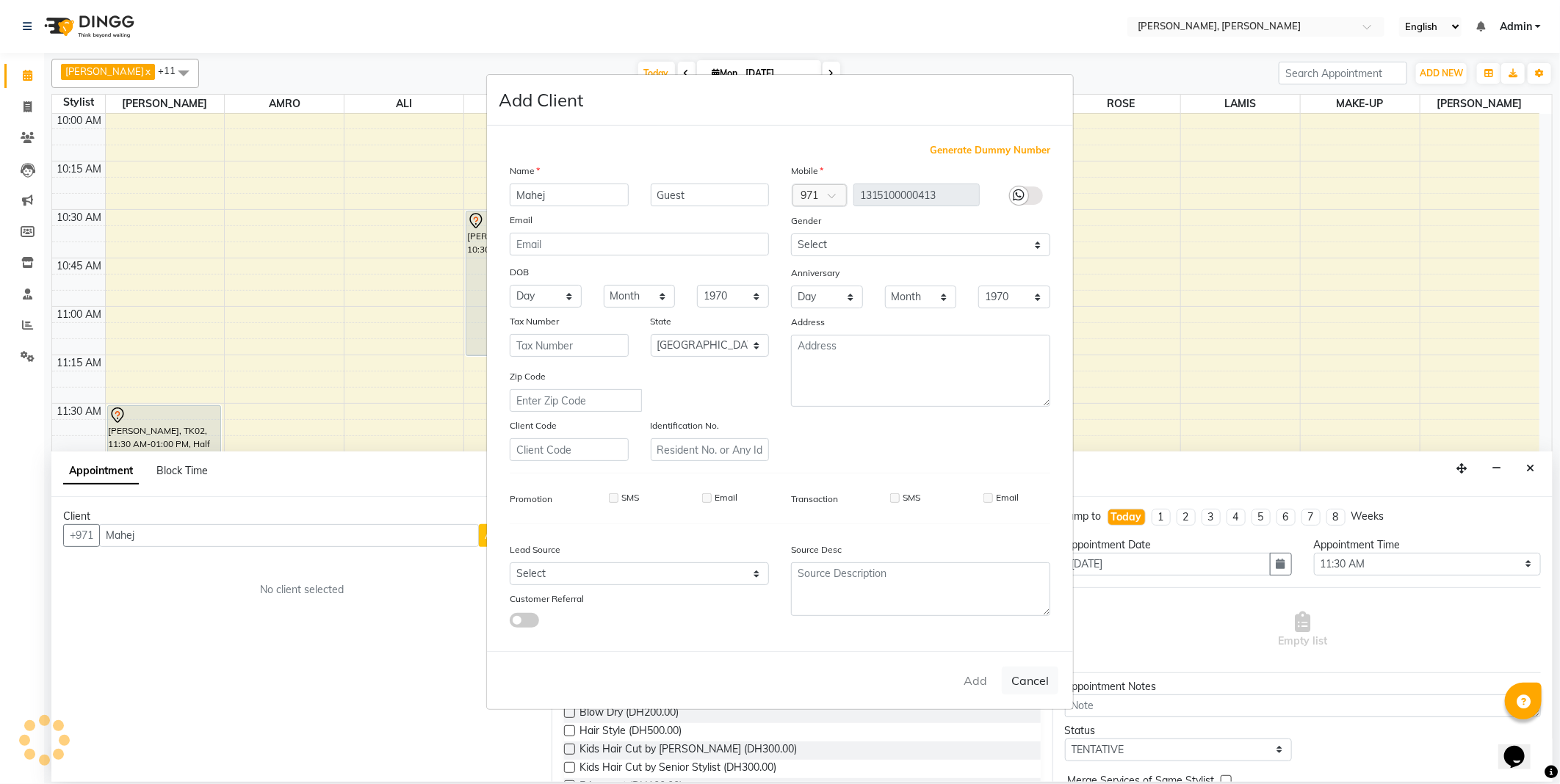
type input "1315100000413"
select select
select select "null"
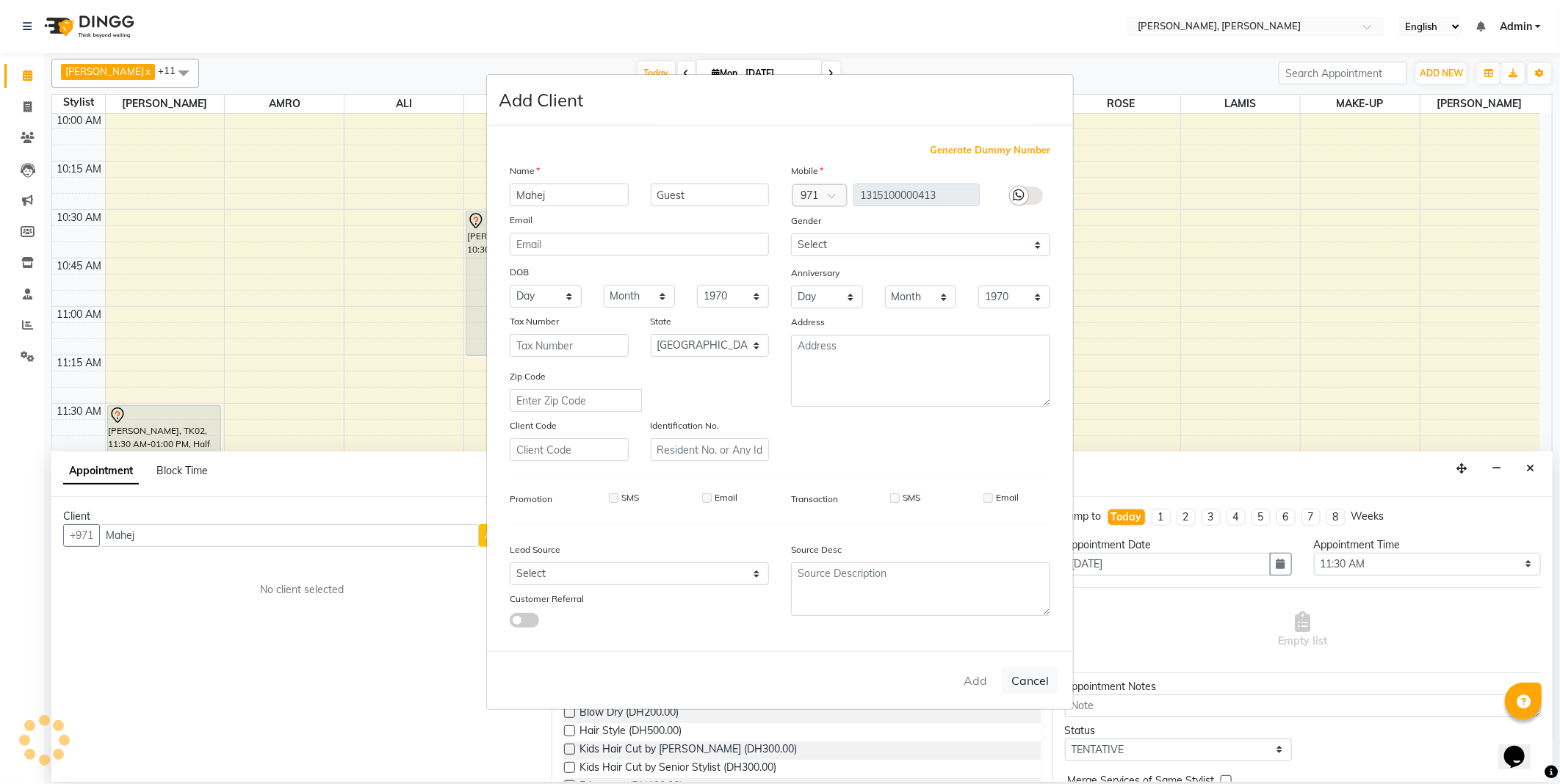
select select
checkbox input "false"
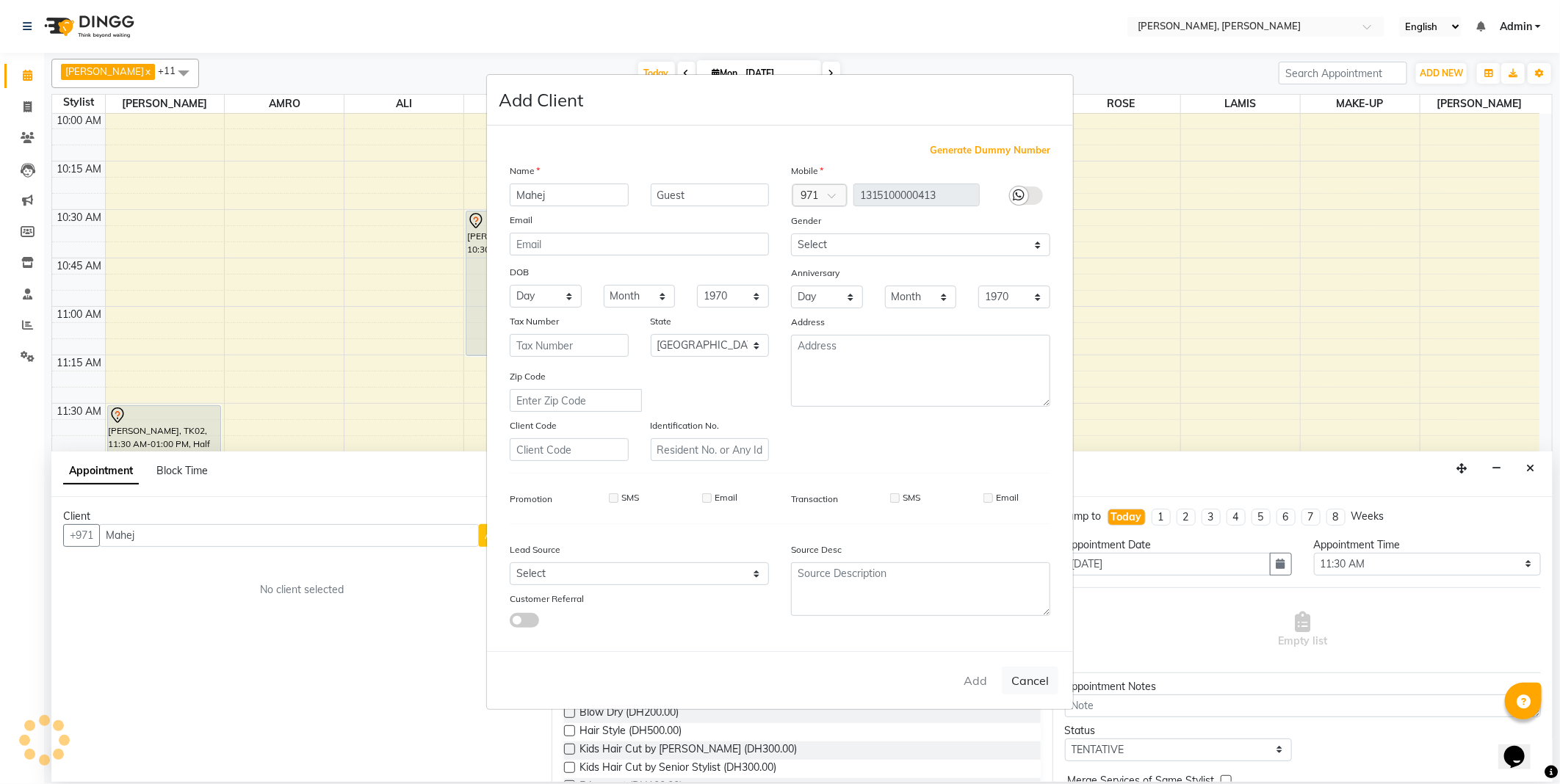
checkbox input "false"
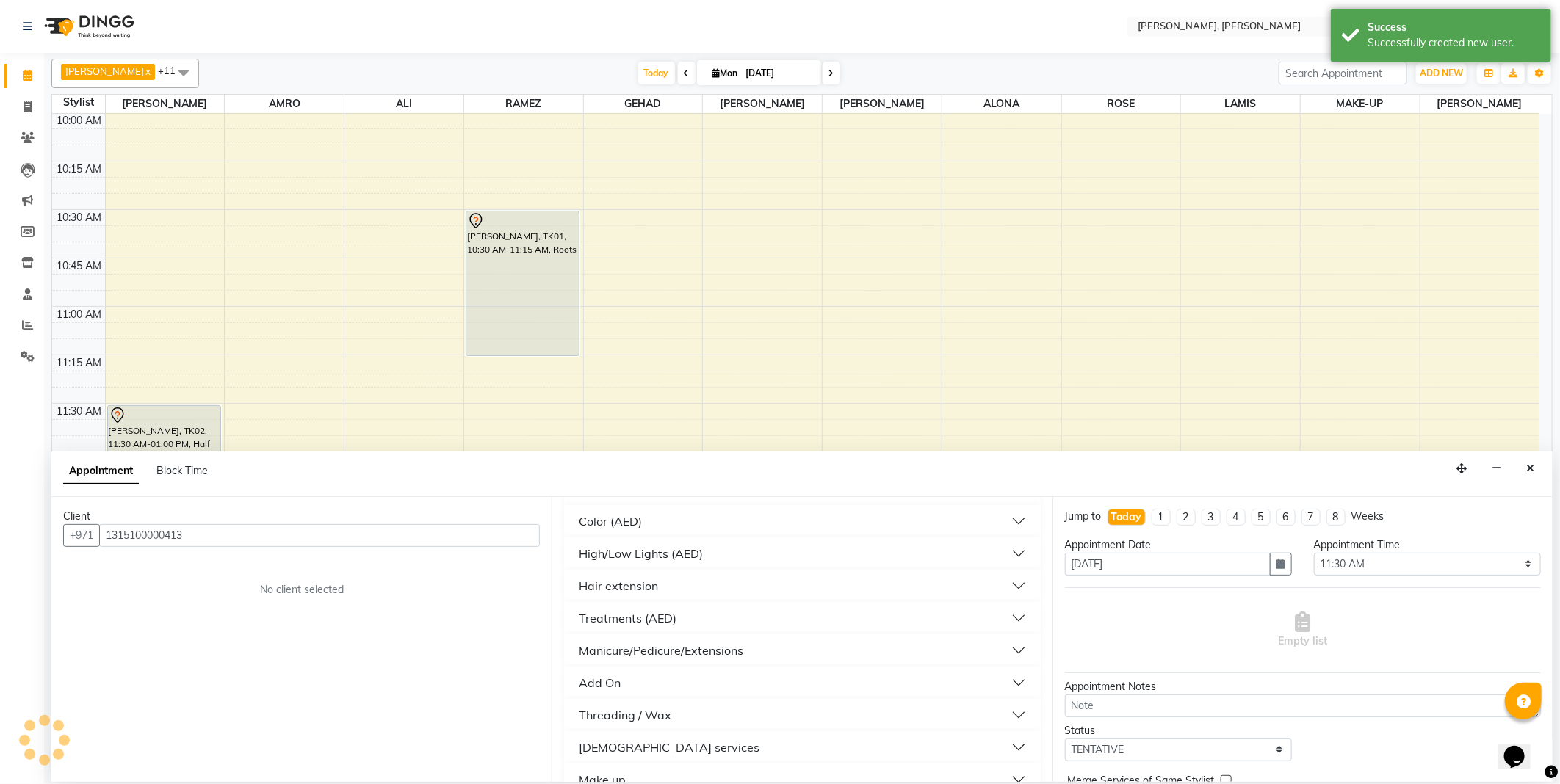
scroll to position [485, 0]
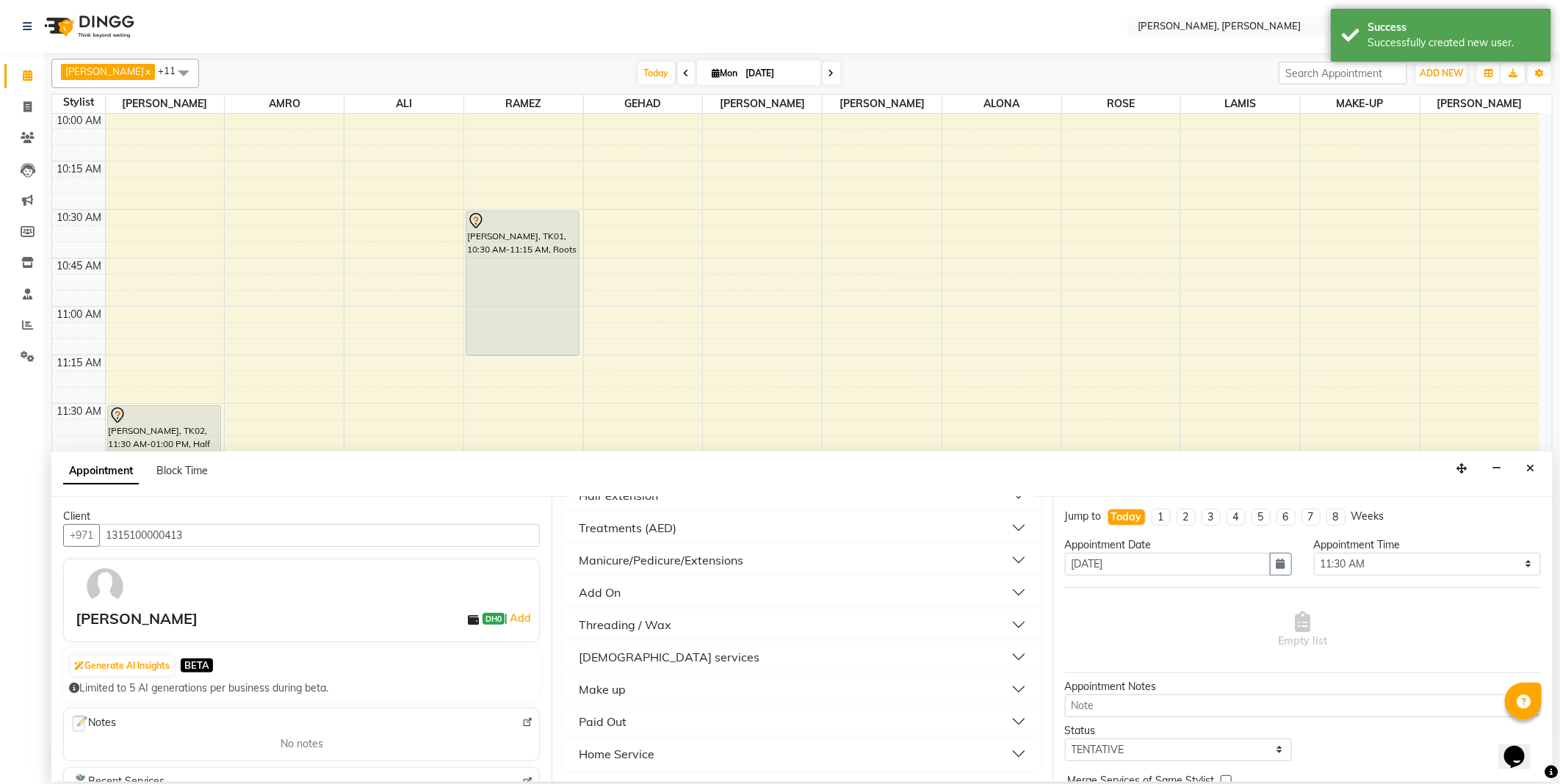
click at [643, 661] on div "[DEMOGRAPHIC_DATA] services" at bounding box center [669, 657] width 180 height 17
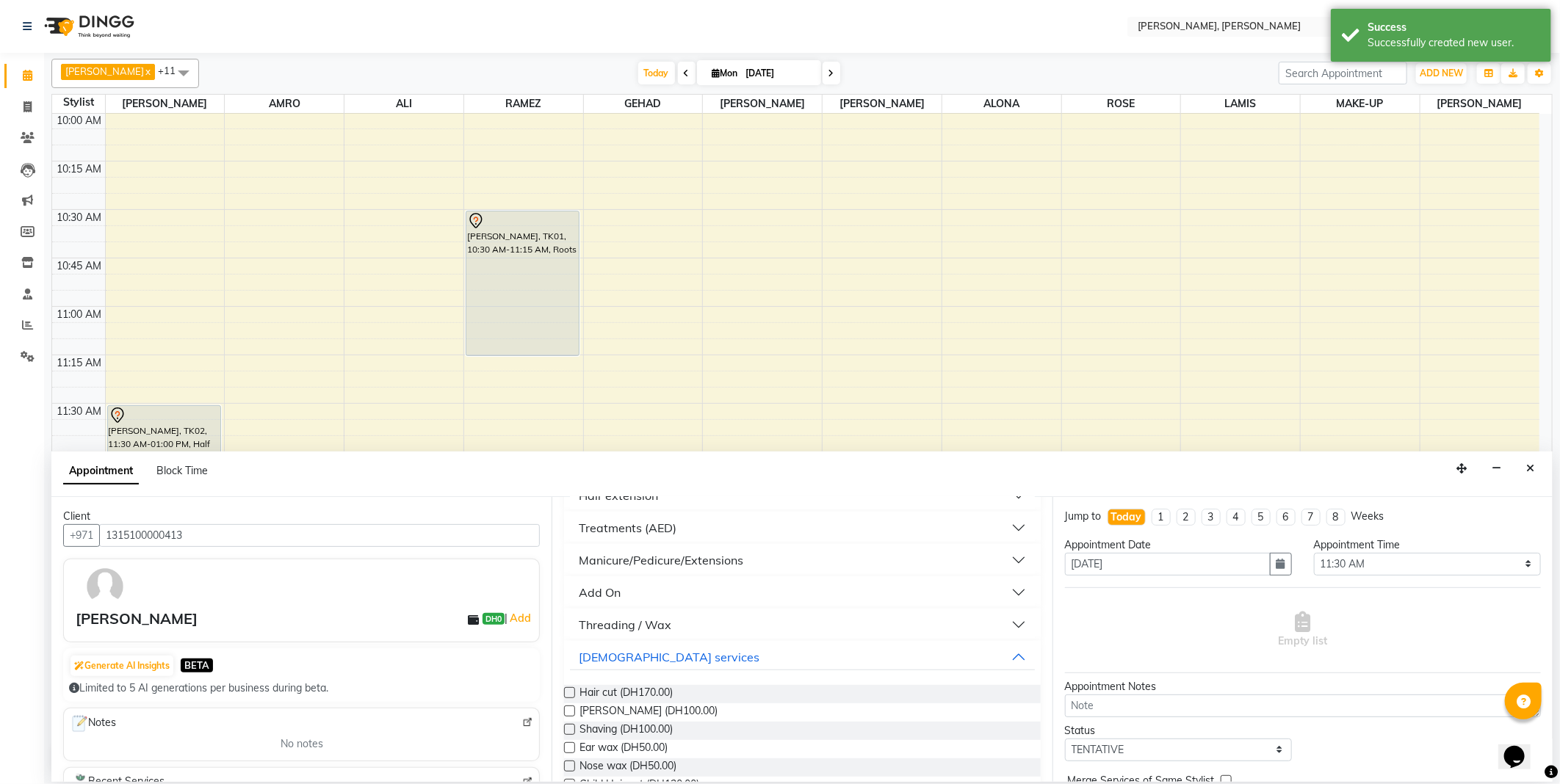
click at [571, 710] on label at bounding box center [570, 712] width 11 height 11
click at [571, 710] on input "checkbox" at bounding box center [569, 712] width 10 height 10
checkbox input "false"
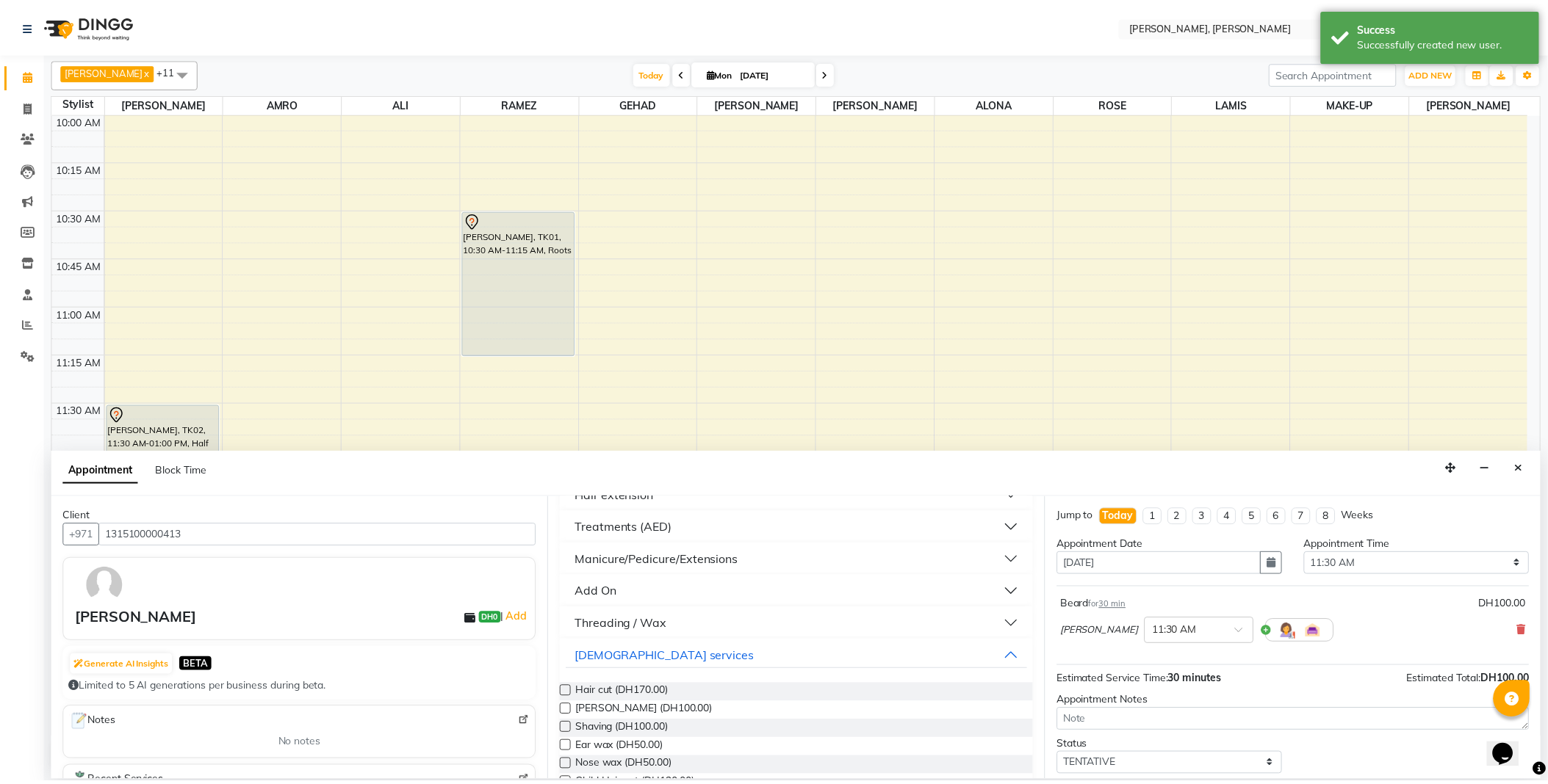
scroll to position [63, 0]
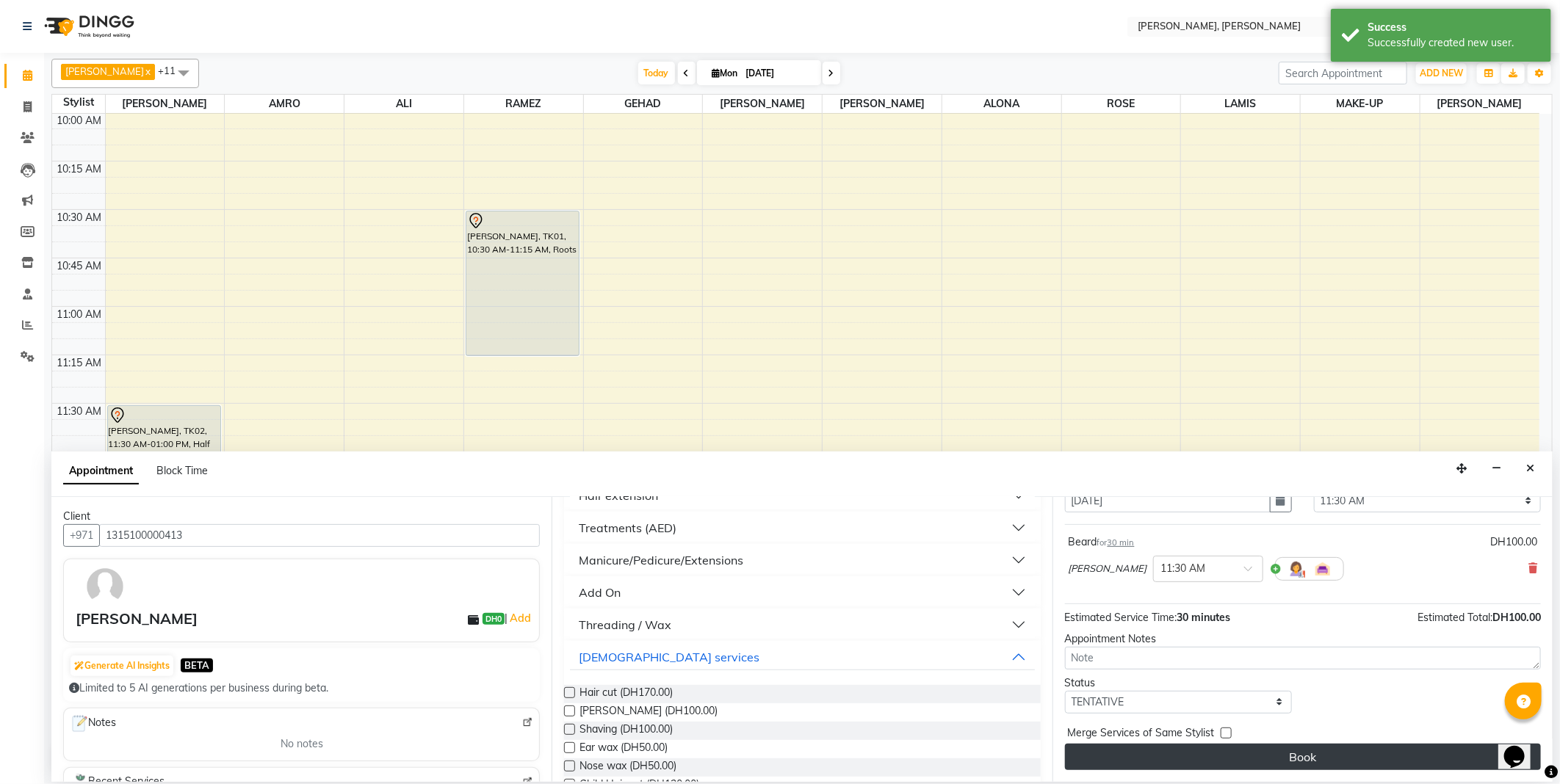
click at [1266, 759] on button "Book" at bounding box center [1302, 757] width 476 height 27
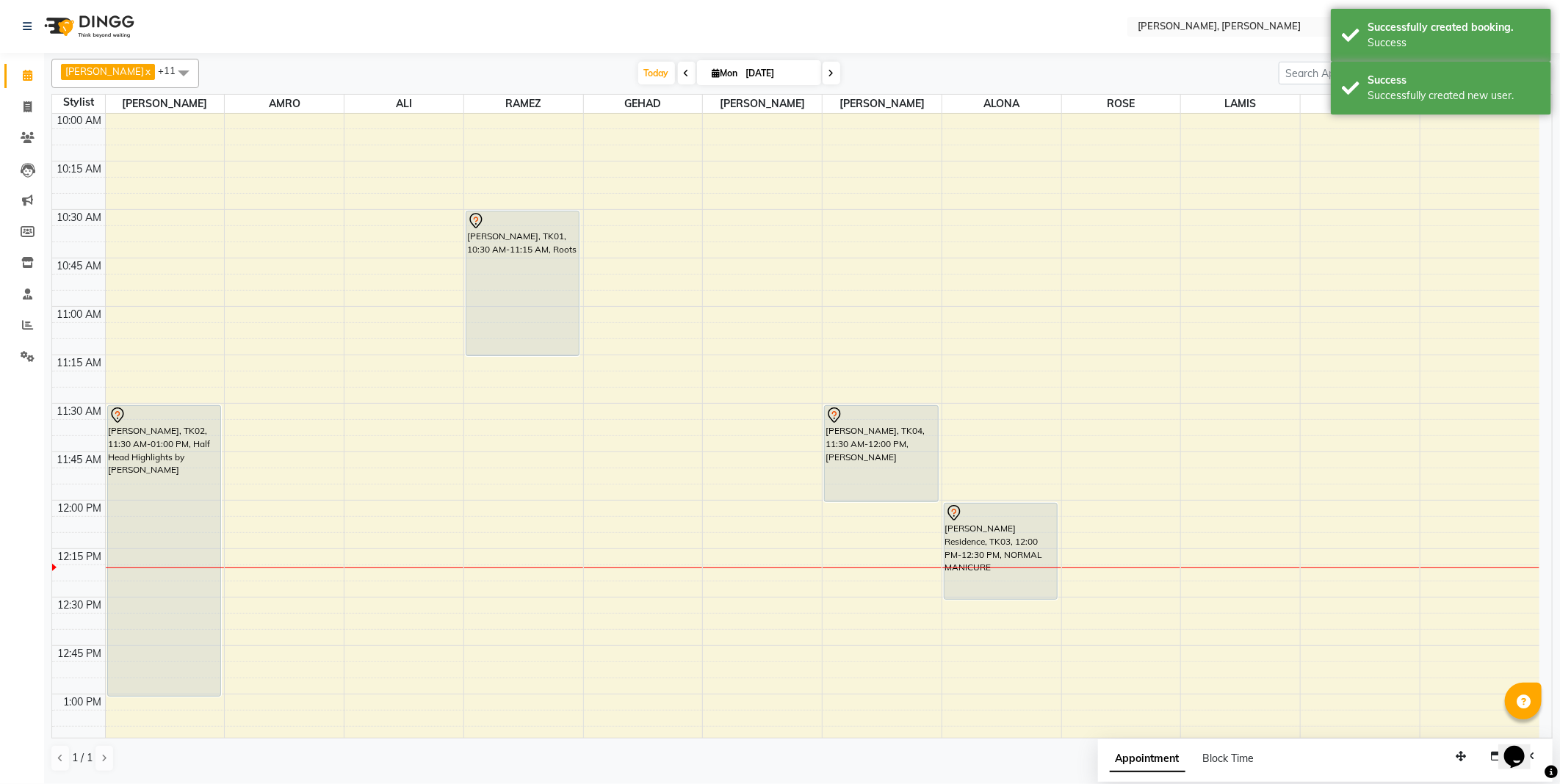
click at [876, 442] on div "[PERSON_NAME], TK04, 11:30 AM-12:00 PM, [PERSON_NAME]" at bounding box center [881, 454] width 114 height 95
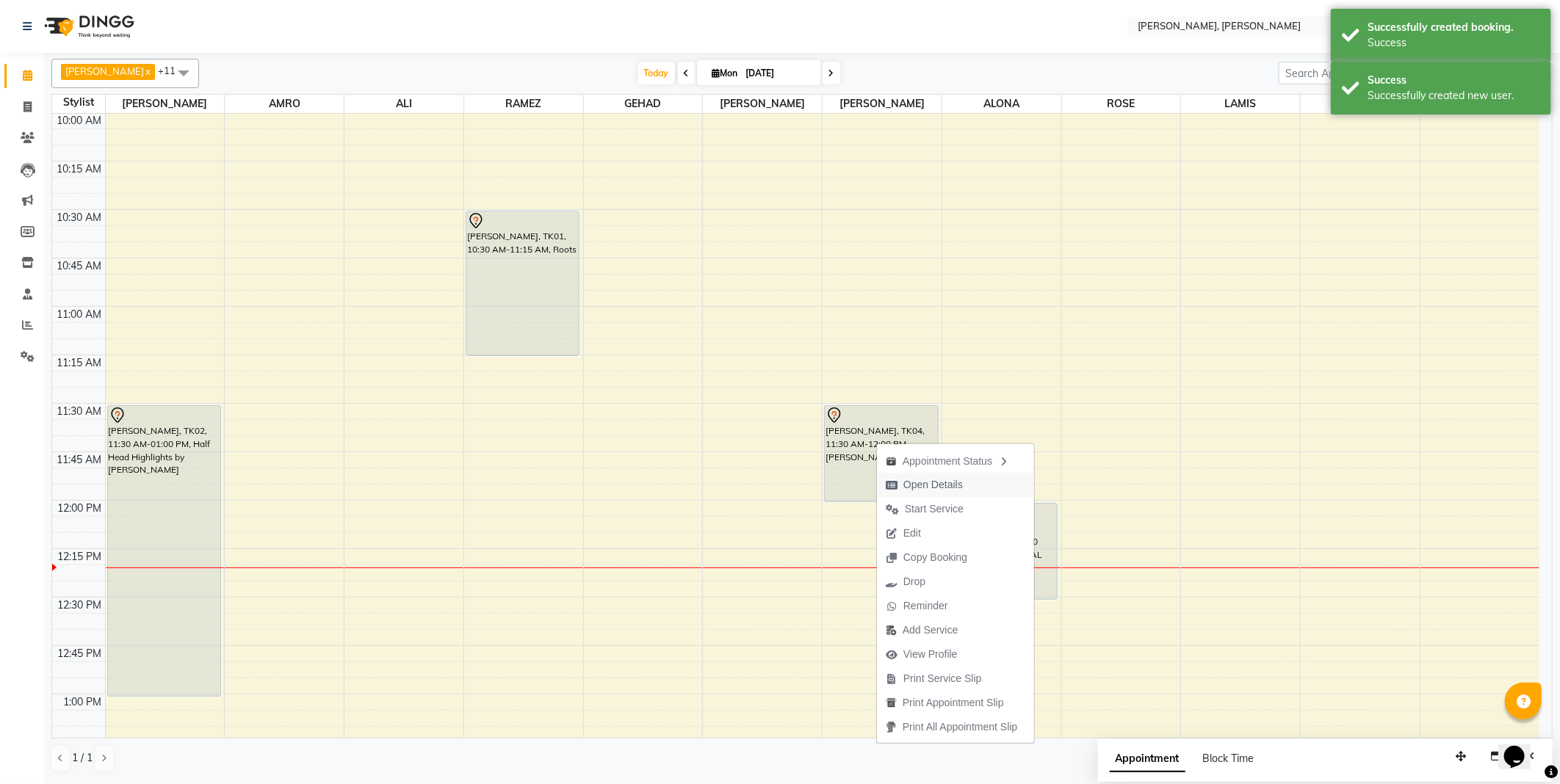
click at [929, 485] on span "Open Details" at bounding box center [933, 485] width 59 height 15
select select "7"
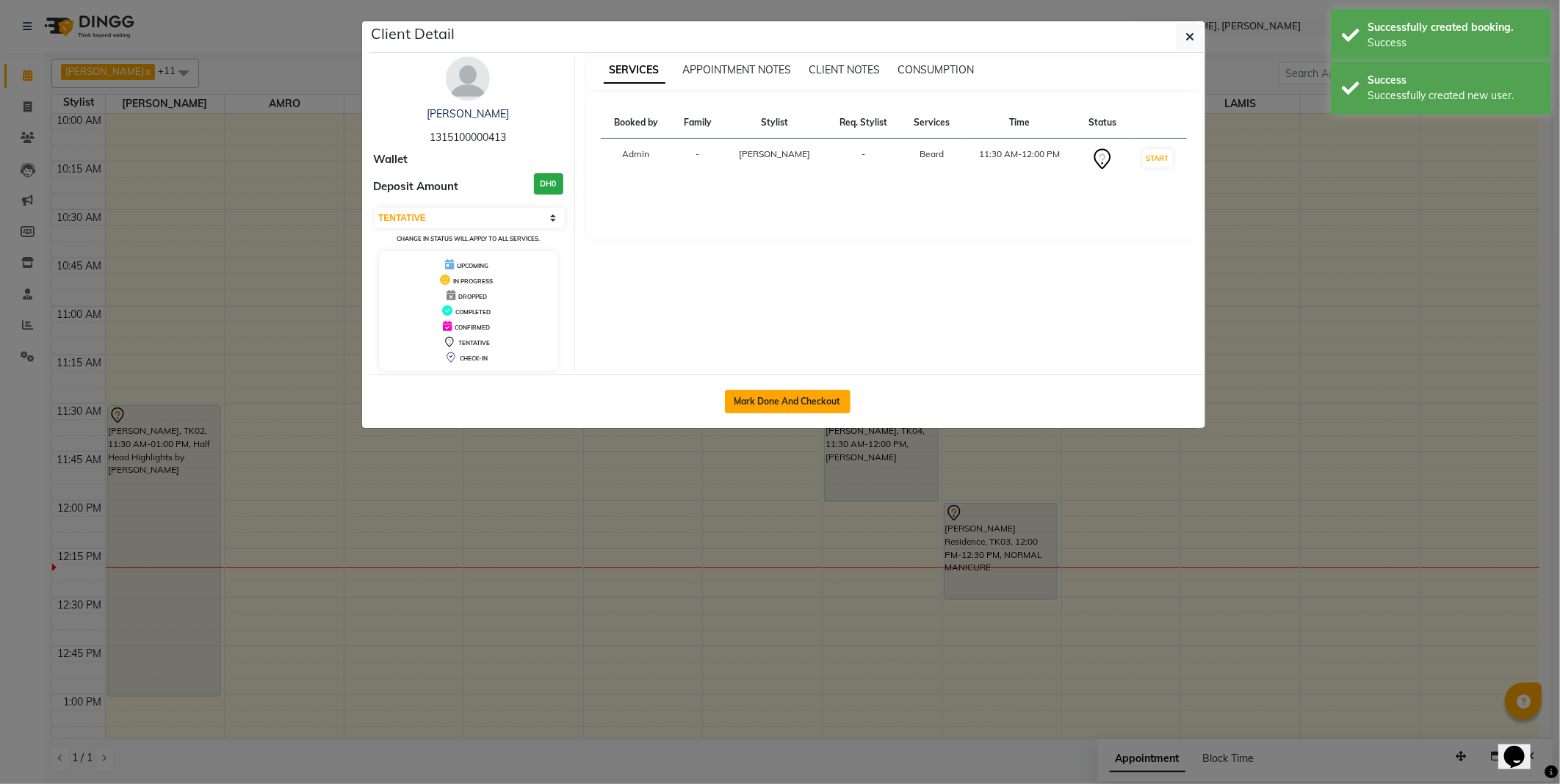
click at [794, 401] on button "Mark Done And Checkout" at bounding box center [788, 402] width 126 height 24
select select "service"
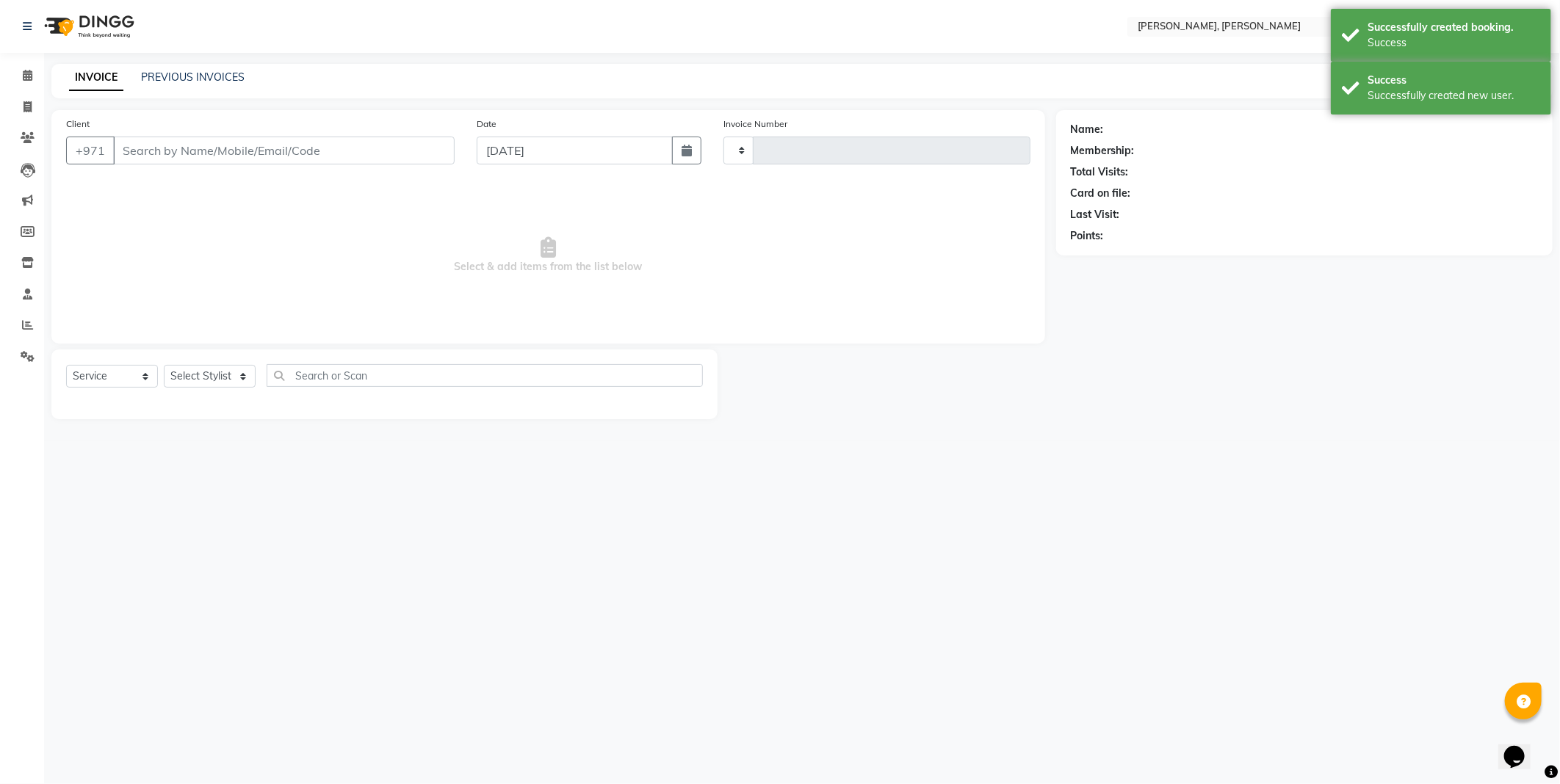
type input "2329"
select select "7142"
type input "1315100000413"
select select "62121"
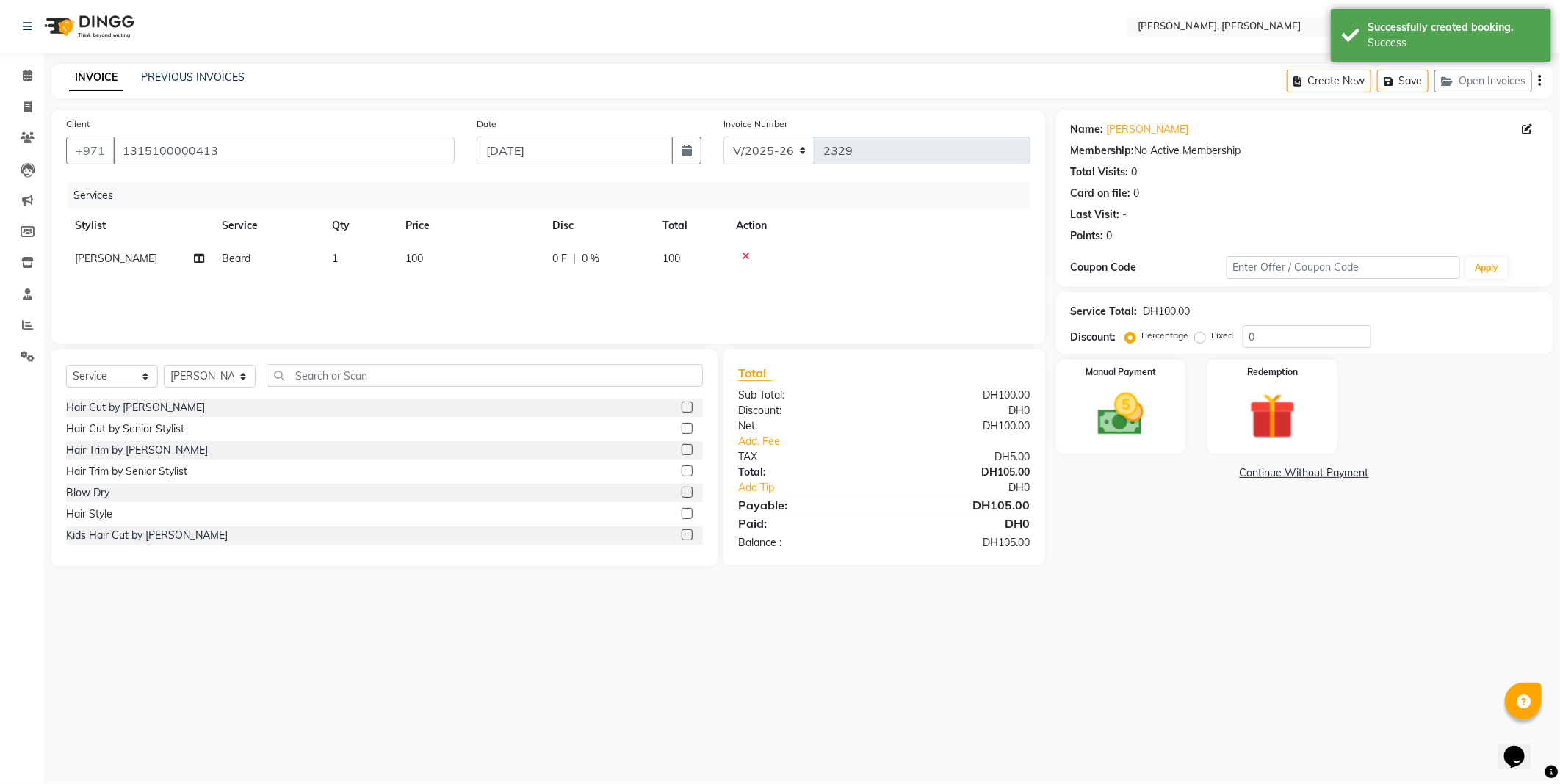
click at [1119, 419] on img at bounding box center [1120, 414] width 75 height 53
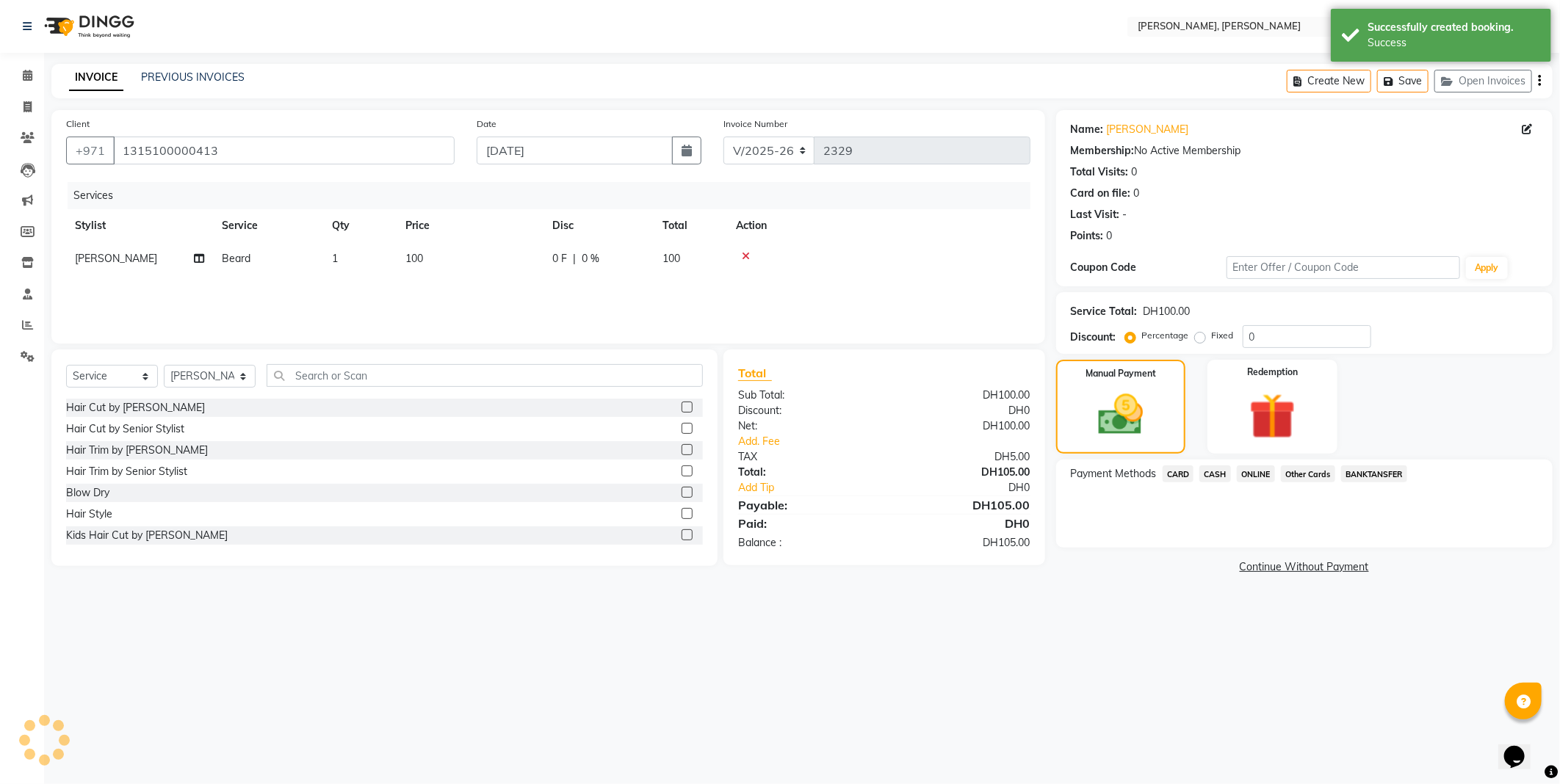
click at [1163, 470] on span "CARD" at bounding box center [1177, 474] width 31 height 17
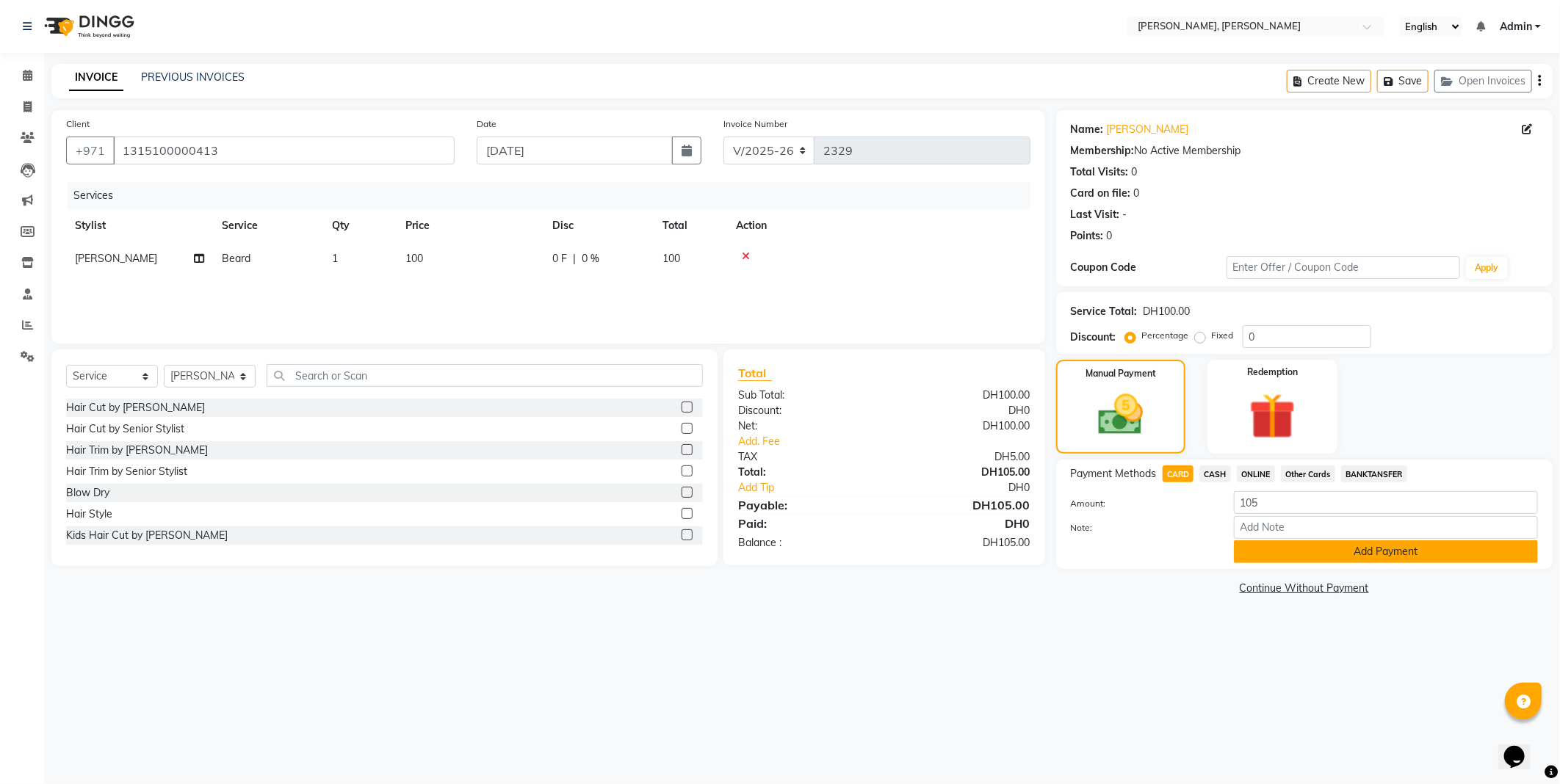
click at [1395, 556] on button "Add Payment" at bounding box center [1385, 552] width 304 height 23
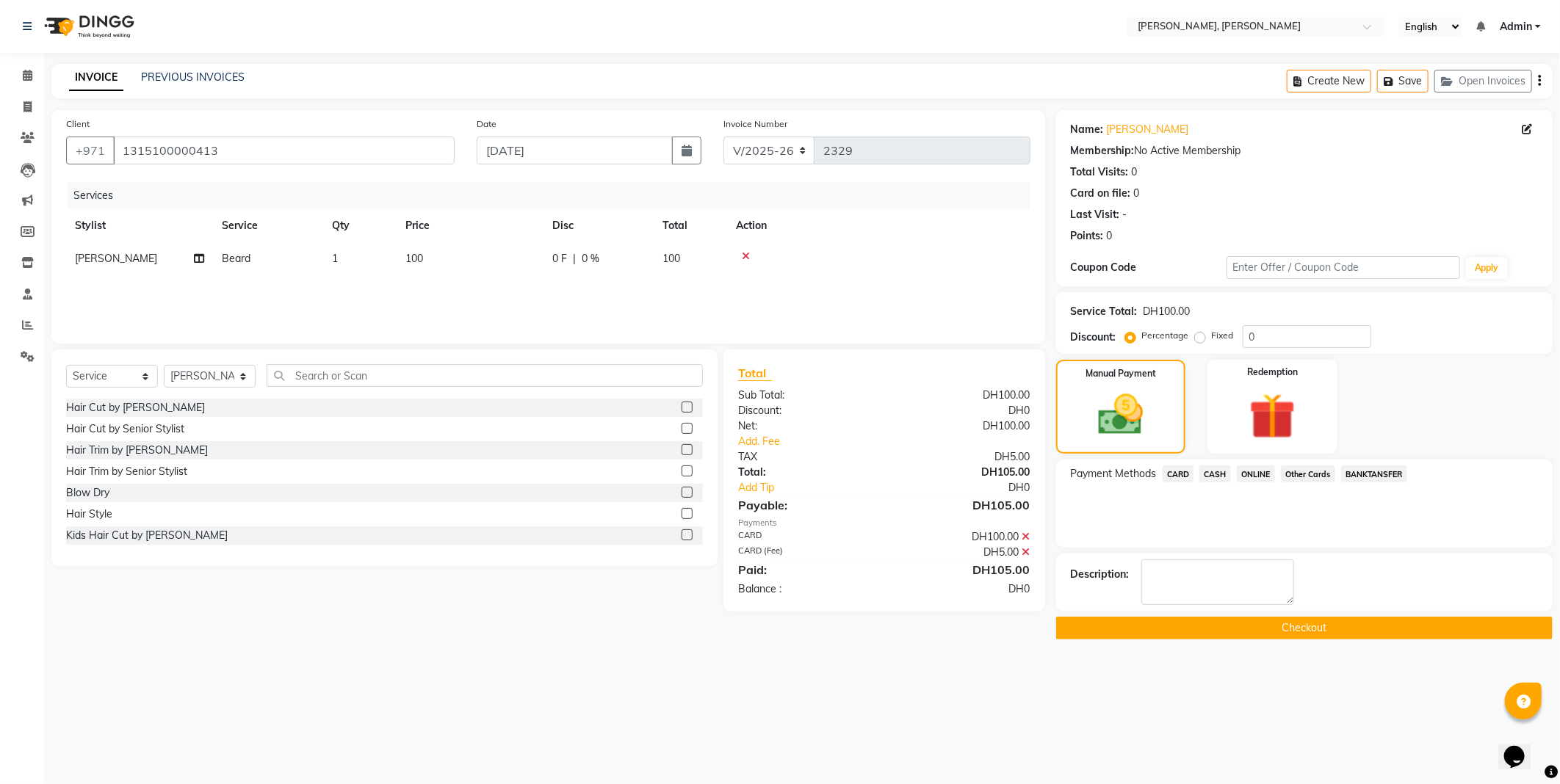
click at [1147, 656] on main "INVOICE PREVIOUS INVOICES Create New Save Open Invoices Client [PHONE_NUMBER] D…" at bounding box center [801, 362] width 1516 height 598
click at [1087, 619] on button "Checkout" at bounding box center [1304, 629] width 496 height 23
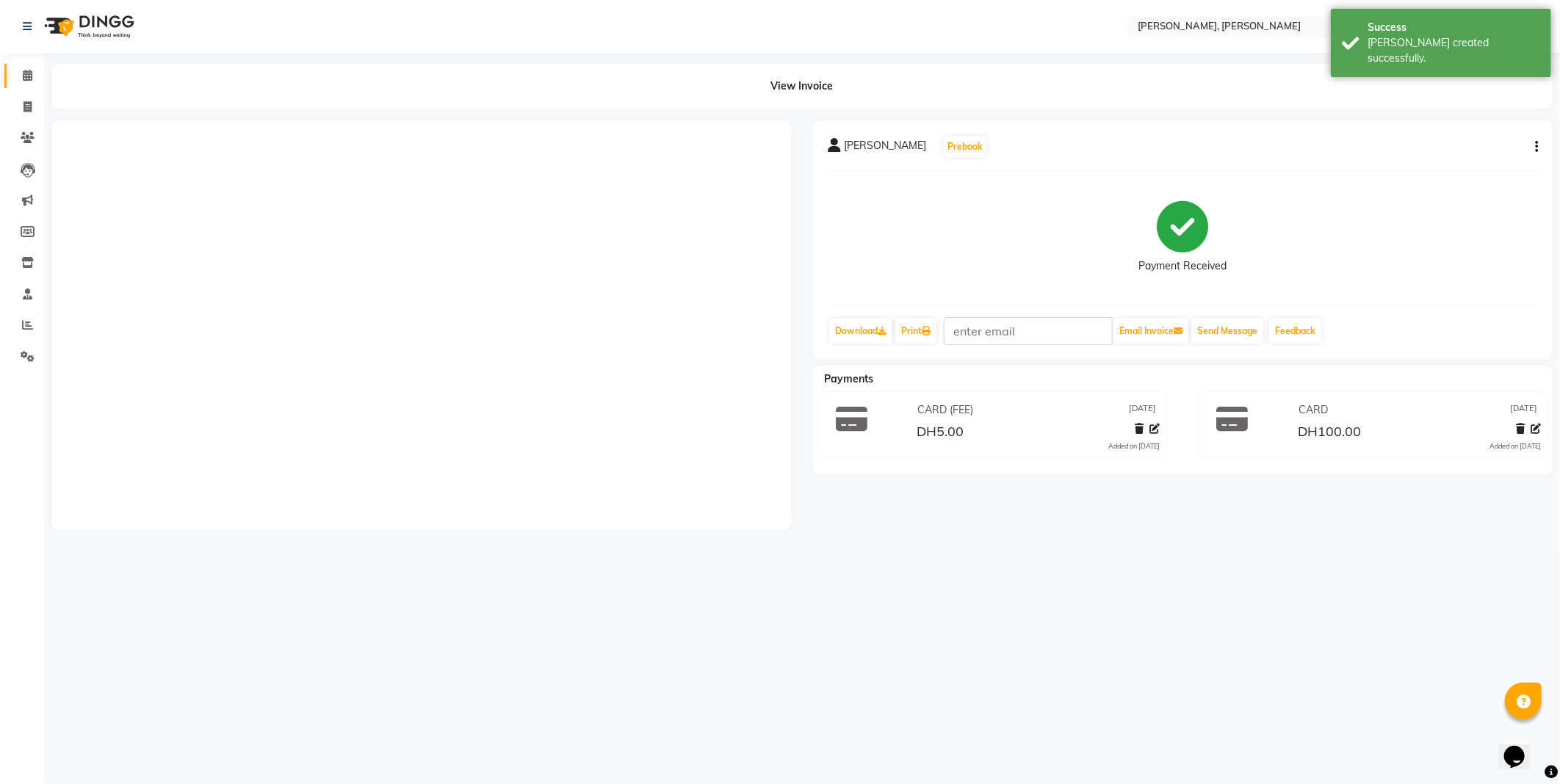
click at [27, 75] on icon at bounding box center [28, 75] width 10 height 11
